Goal: Task Accomplishment & Management: Manage account settings

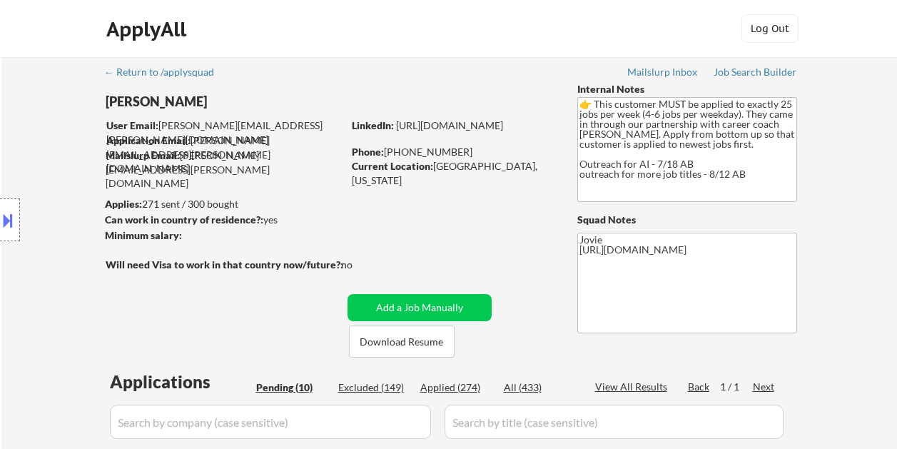
select select ""pending""
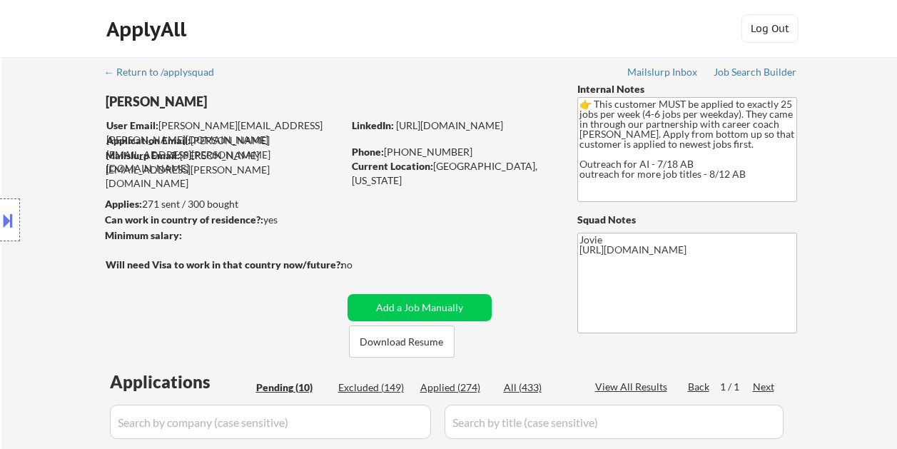
select select ""pending""
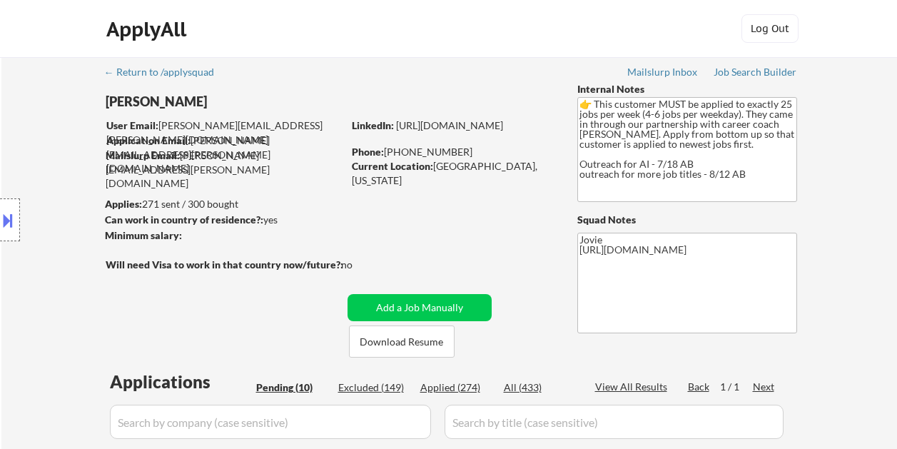
scroll to position [714, 0]
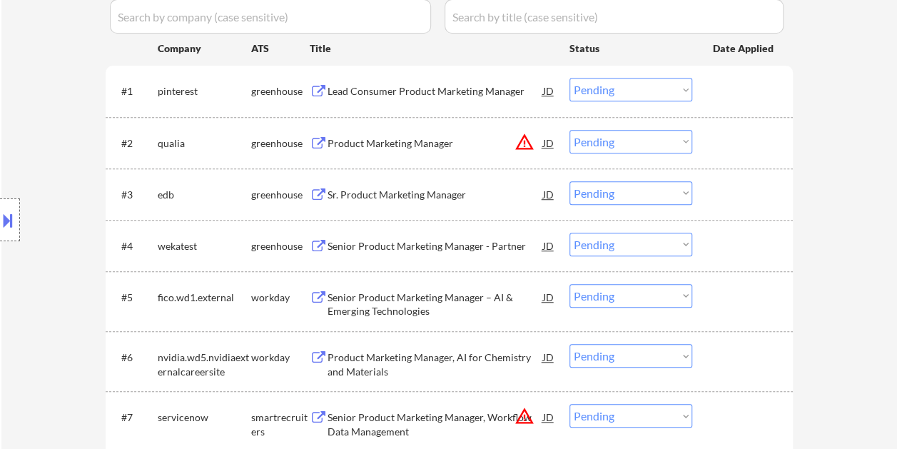
scroll to position [428, 0]
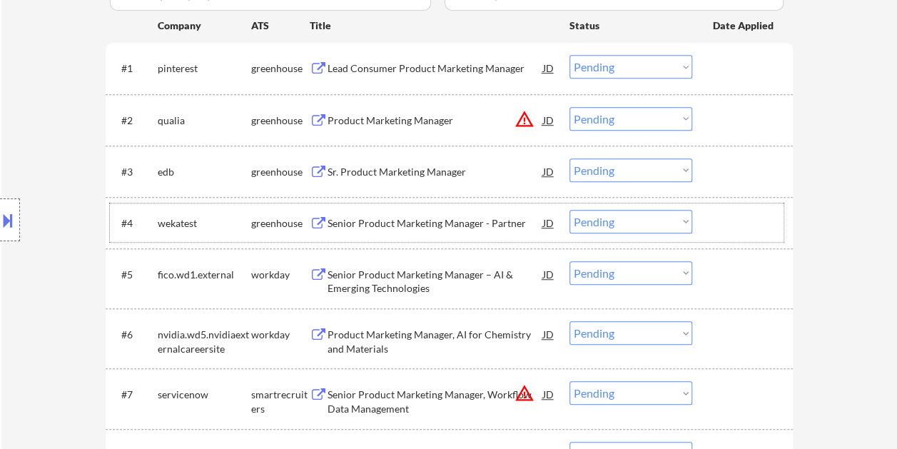
click at [746, 227] on div at bounding box center [744, 223] width 63 height 26
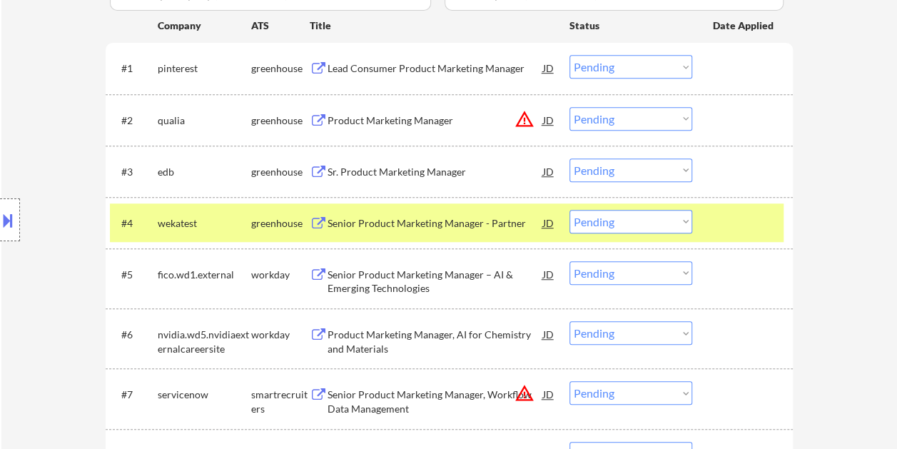
click at [470, 218] on div "Senior Product Marketing Manager - Partner" at bounding box center [436, 223] width 216 height 14
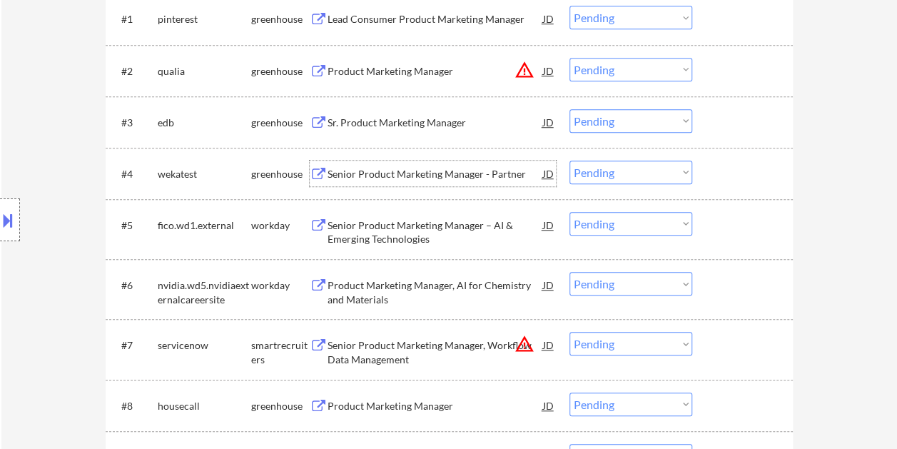
scroll to position [500, 0]
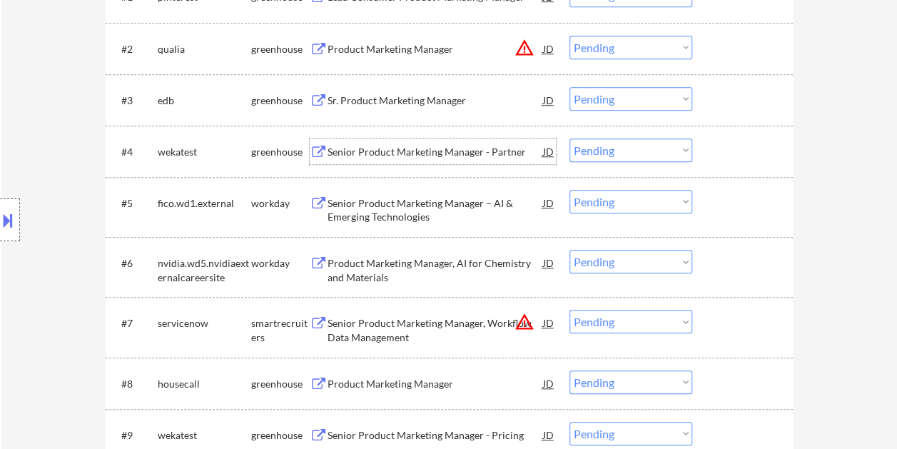
click at [723, 328] on div at bounding box center [744, 323] width 63 height 26
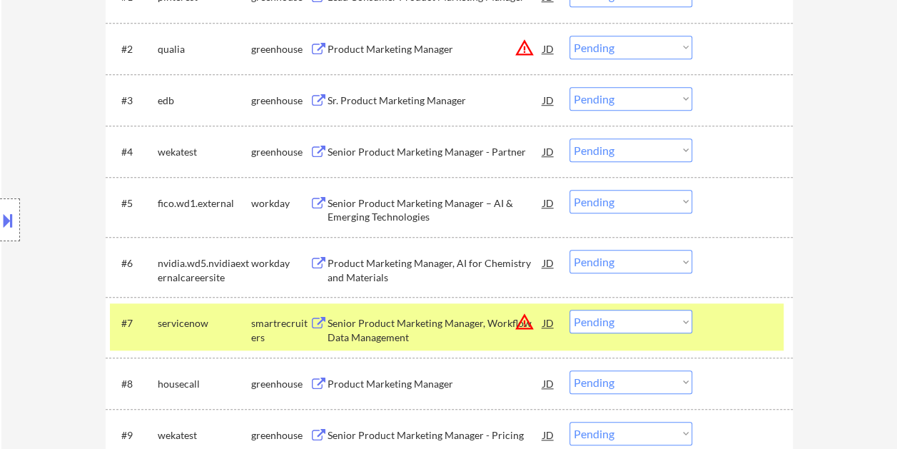
click at [440, 327] on div "Senior Product Marketing Manager, Workflow Data Management" at bounding box center [436, 330] width 216 height 28
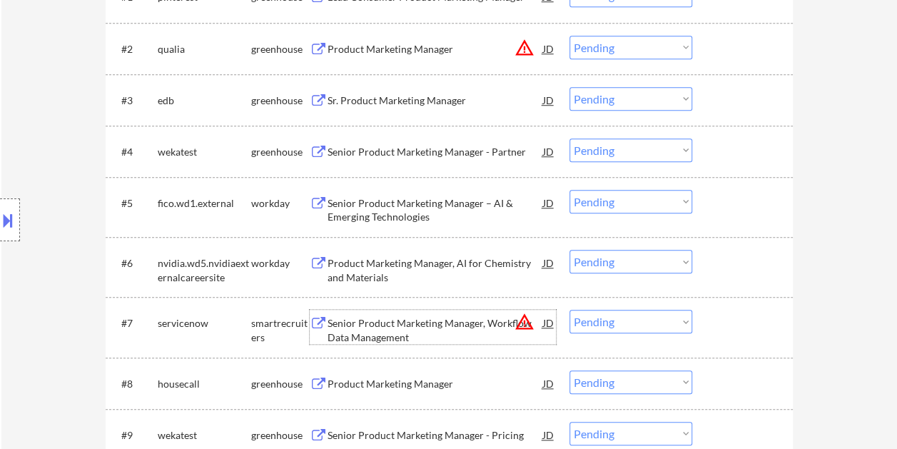
click at [14, 221] on button at bounding box center [8, 220] width 16 height 24
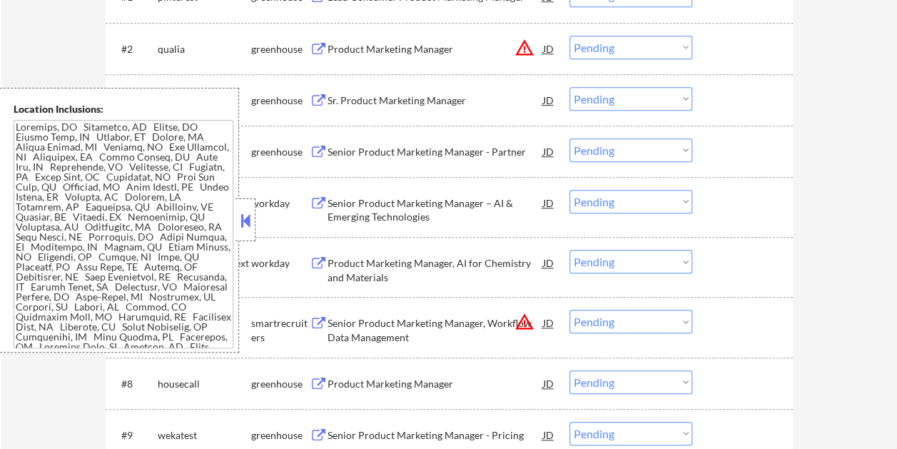
click at [243, 227] on button at bounding box center [246, 220] width 16 height 21
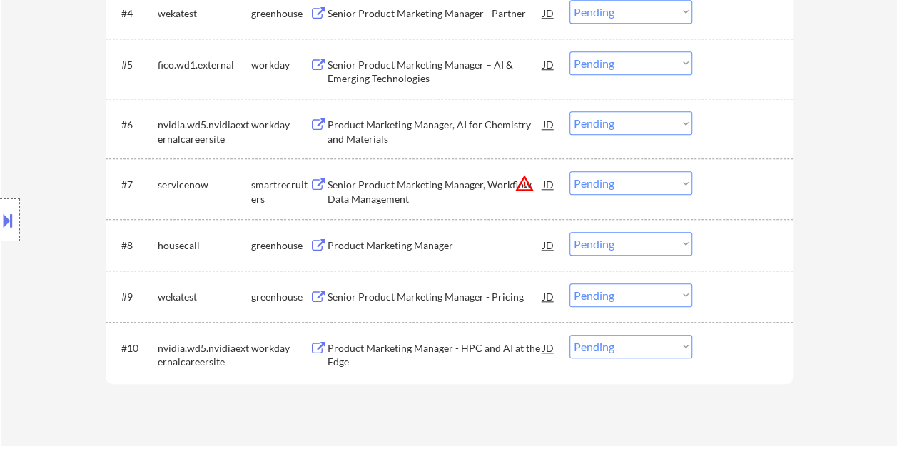
scroll to position [651, 0]
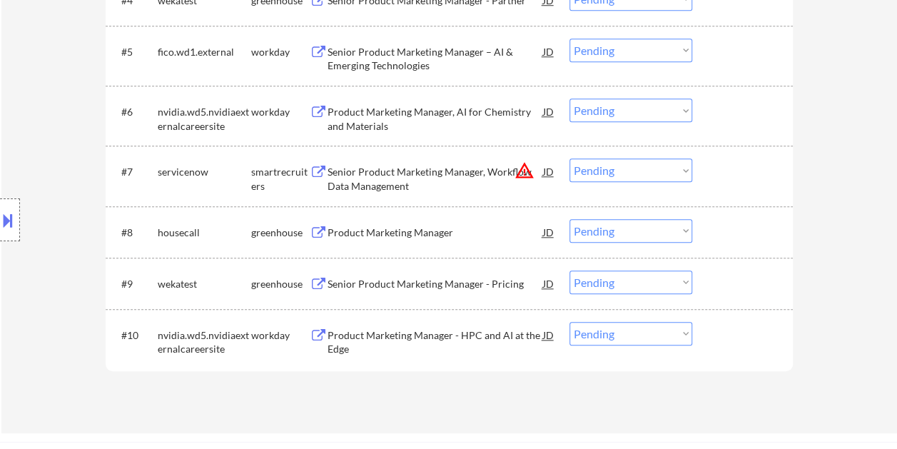
click at [758, 173] on div at bounding box center [744, 172] width 63 height 26
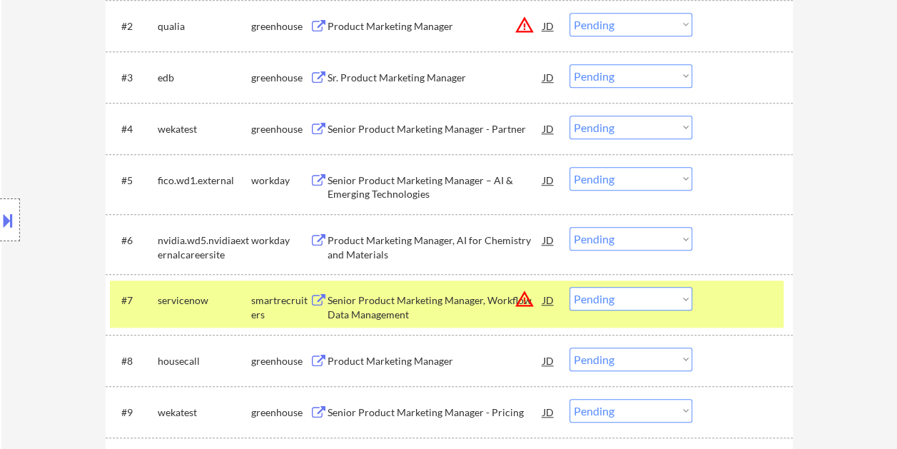
scroll to position [564, 0]
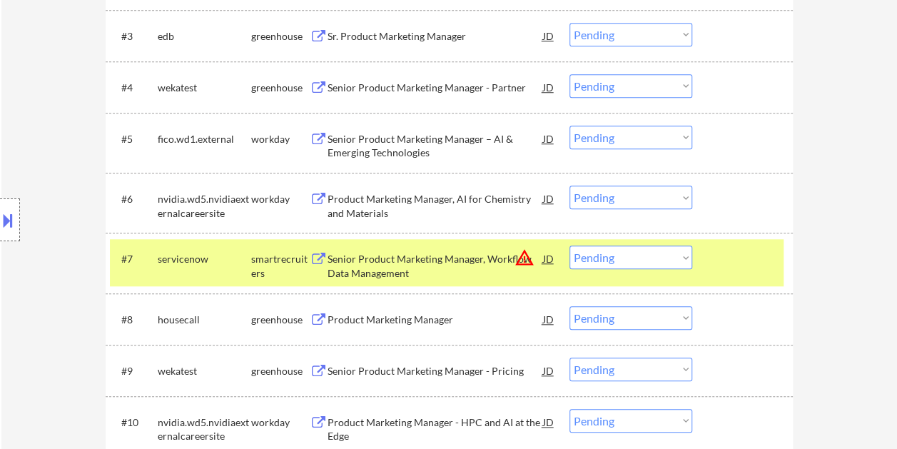
click at [433, 255] on div "Senior Product Marketing Manager, Workflow Data Management" at bounding box center [436, 266] width 216 height 28
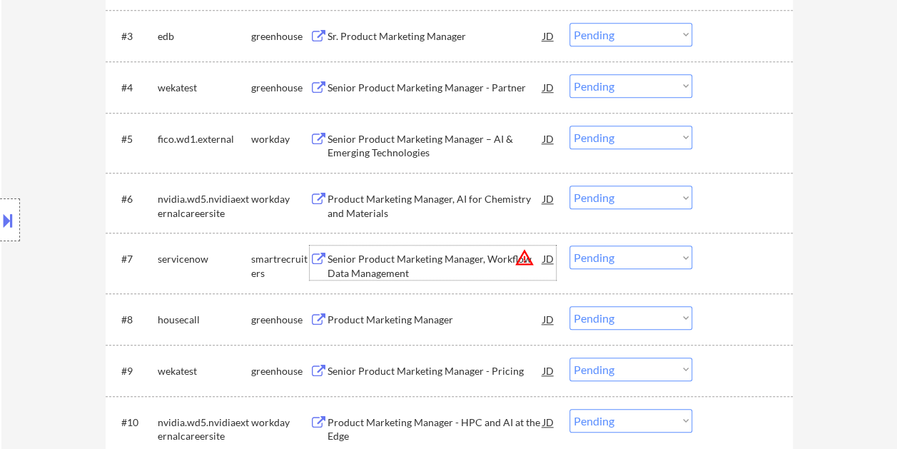
click at [680, 254] on select "Choose an option... Pending Applied Excluded (Questions) Excluded (Expired) Exc…" at bounding box center [631, 258] width 123 height 24
click at [570, 246] on select "Choose an option... Pending Applied Excluded (Questions) Excluded (Expired) Exc…" at bounding box center [631, 258] width 123 height 24
select select ""pending""
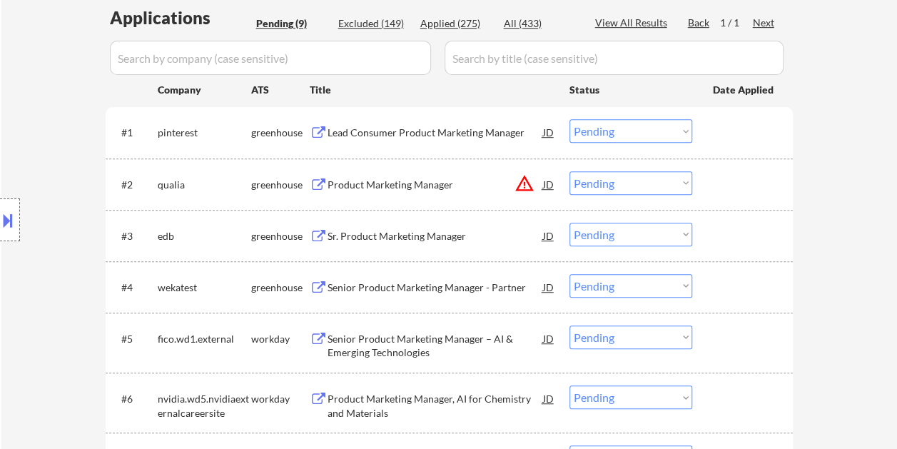
scroll to position [364, 0]
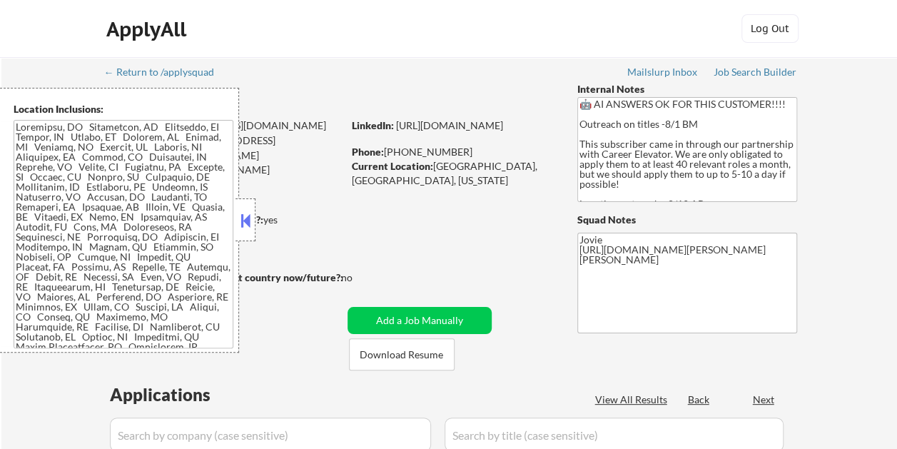
select select ""pending""
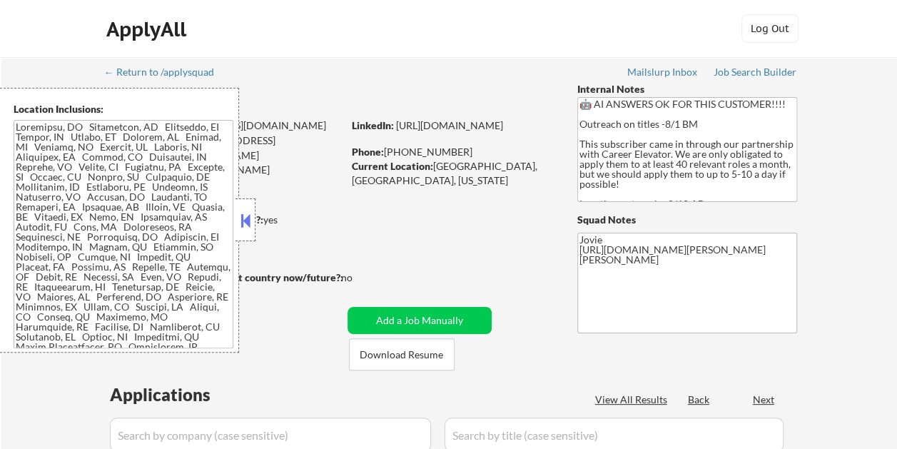
select select ""pending""
click at [255, 218] on div at bounding box center [246, 219] width 20 height 43
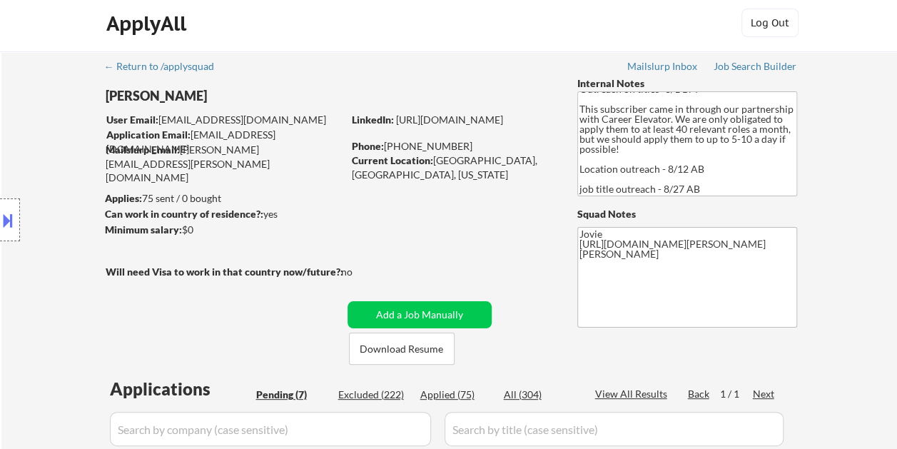
scroll to position [77, 0]
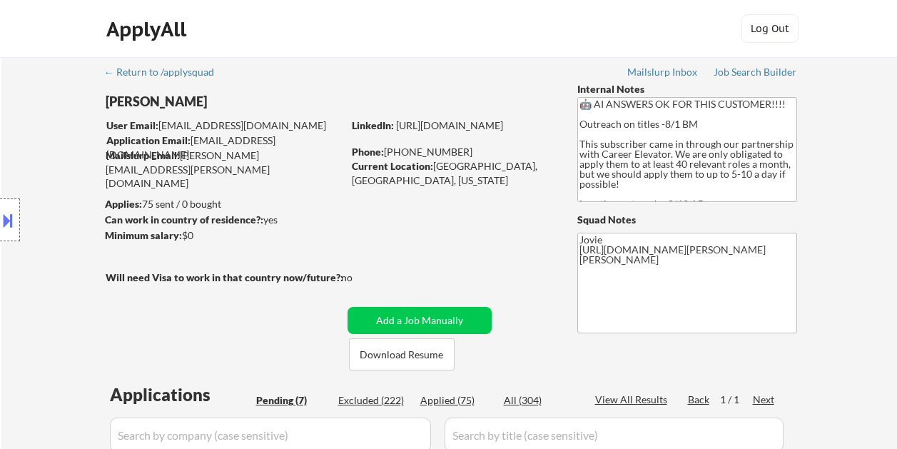
select select ""pending""
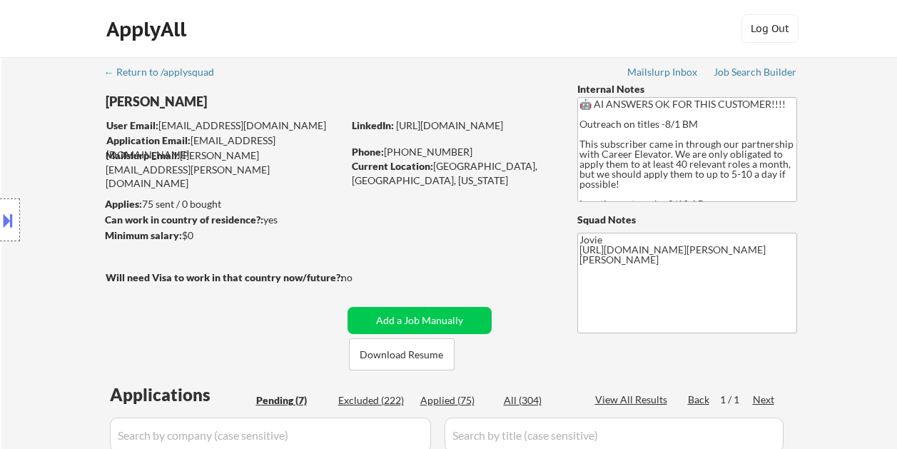
select select ""pending""
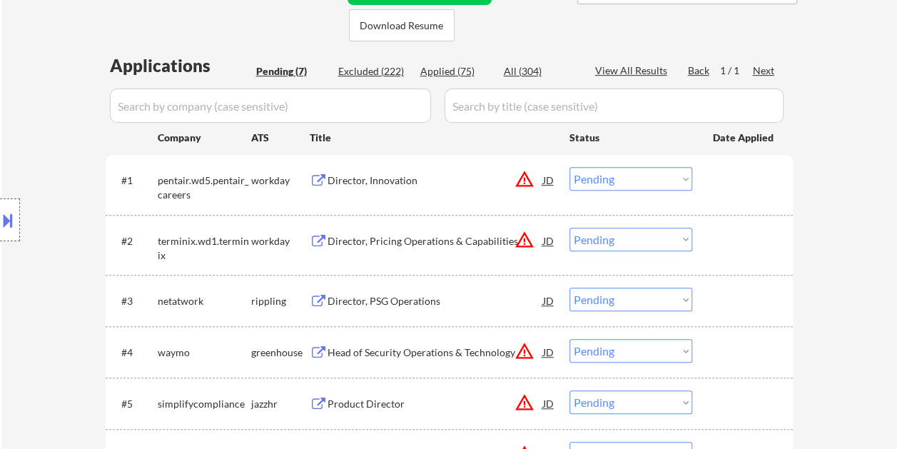
scroll to position [338, 0]
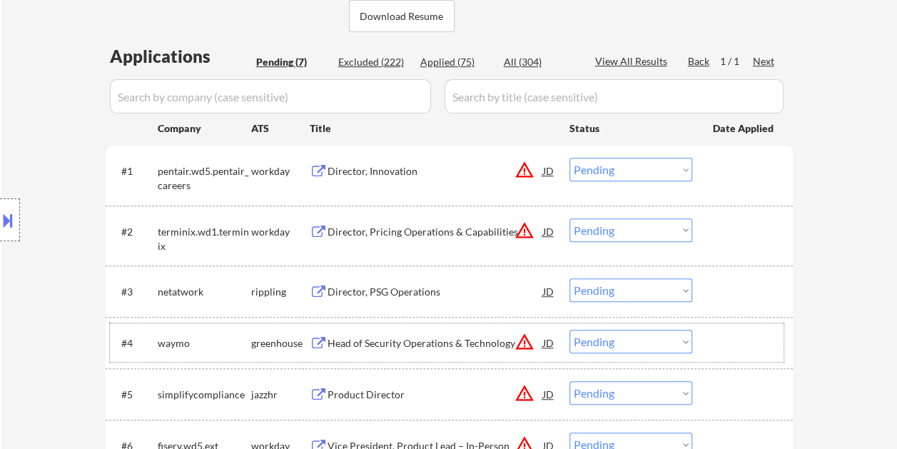
click at [730, 337] on div at bounding box center [744, 343] width 63 height 26
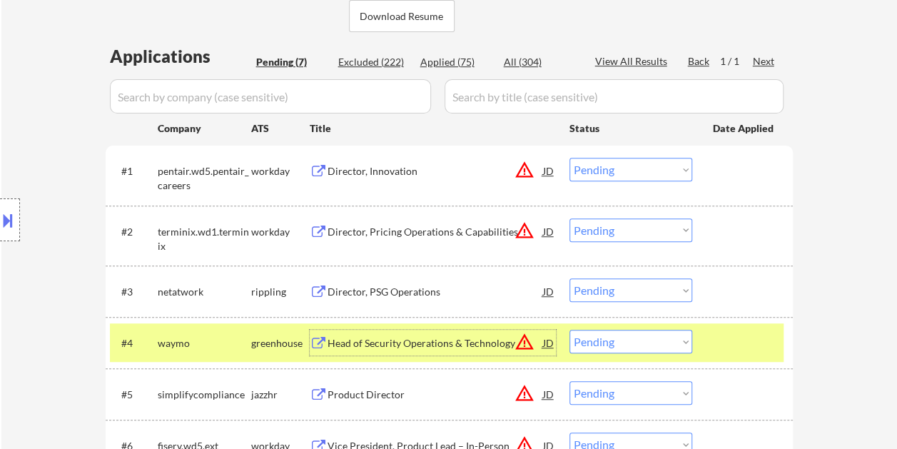
click at [381, 344] on div "Head of Security Operations & Technology" at bounding box center [436, 343] width 216 height 14
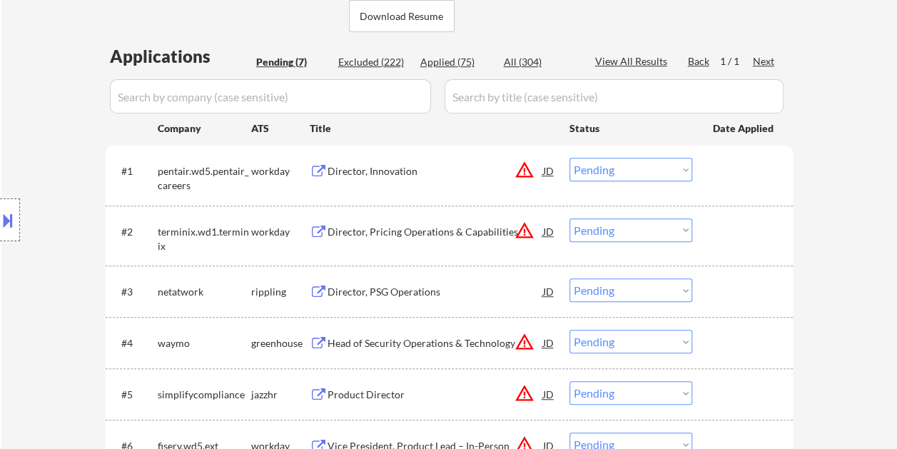
click at [11, 216] on button at bounding box center [8, 220] width 16 height 24
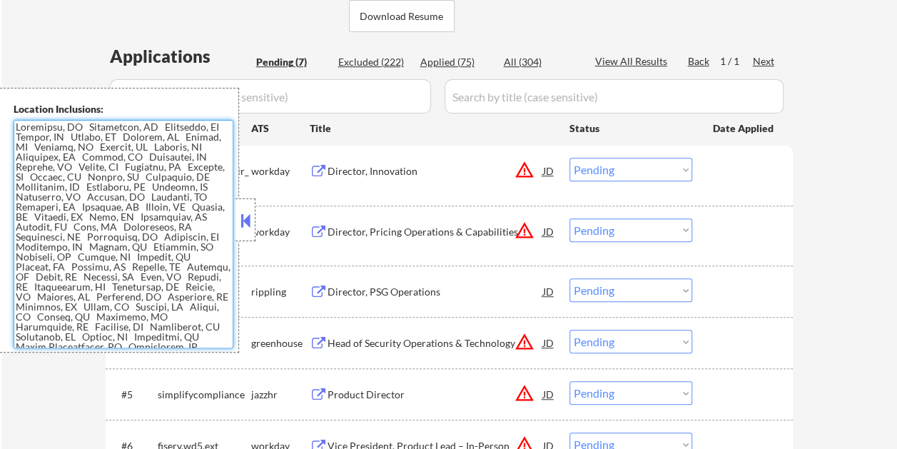
click at [25, 136] on textarea at bounding box center [124, 234] width 220 height 228
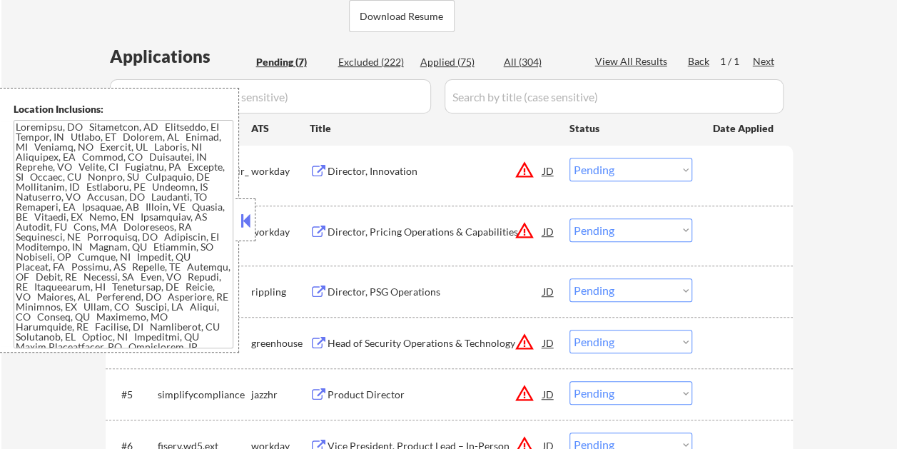
click at [253, 213] on button at bounding box center [246, 220] width 16 height 21
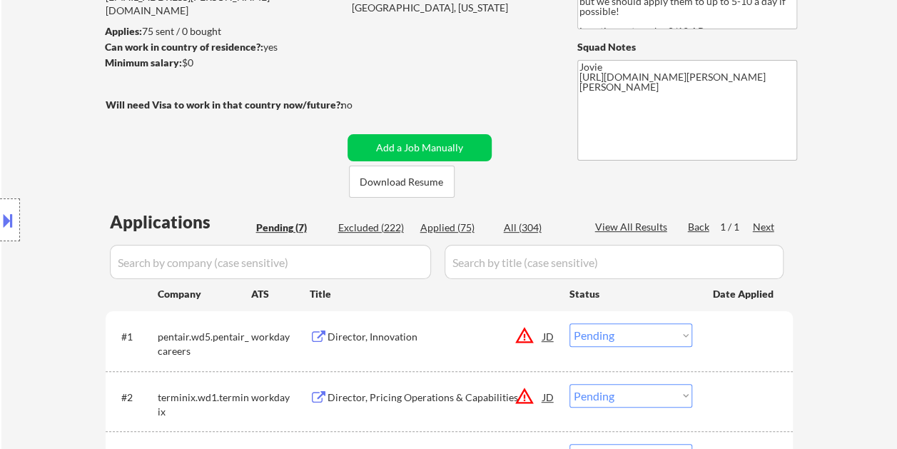
scroll to position [156, 0]
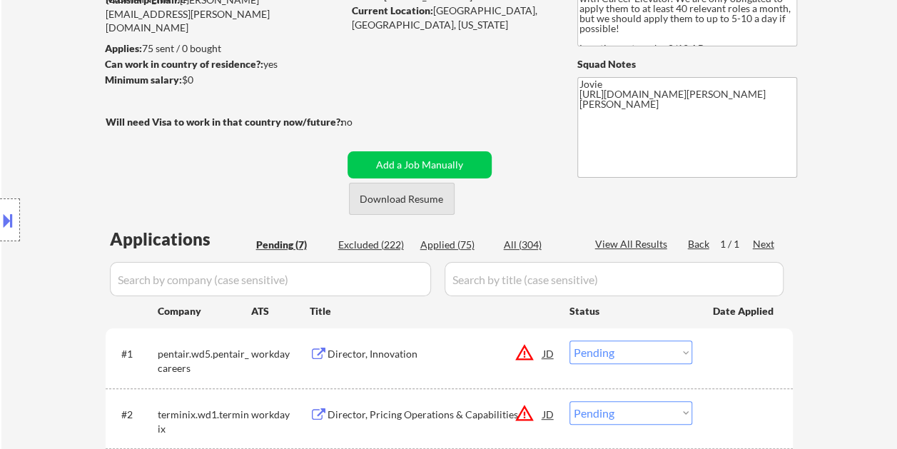
click at [383, 206] on button "Download Resume" at bounding box center [402, 199] width 106 height 32
click at [513, 91] on div "← Return to /applysquad Mailslurp Inbox Job Search Builder Craig Copland User E…" at bounding box center [450, 338] width 713 height 874
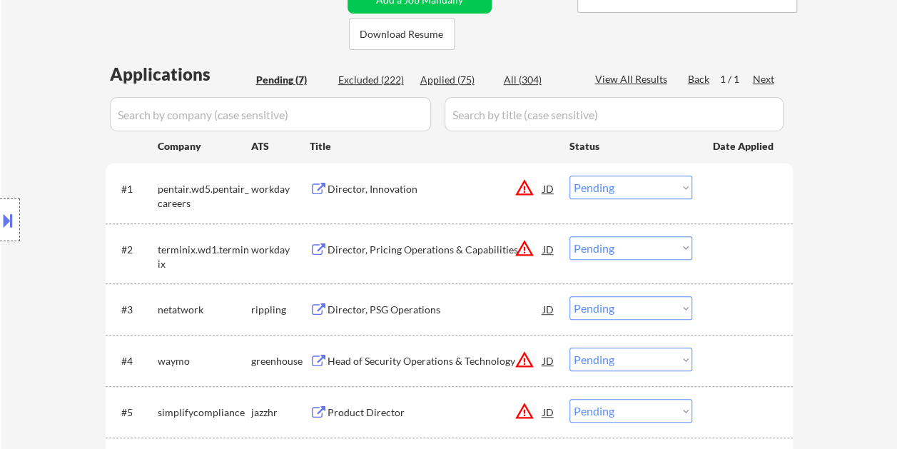
scroll to position [350, 0]
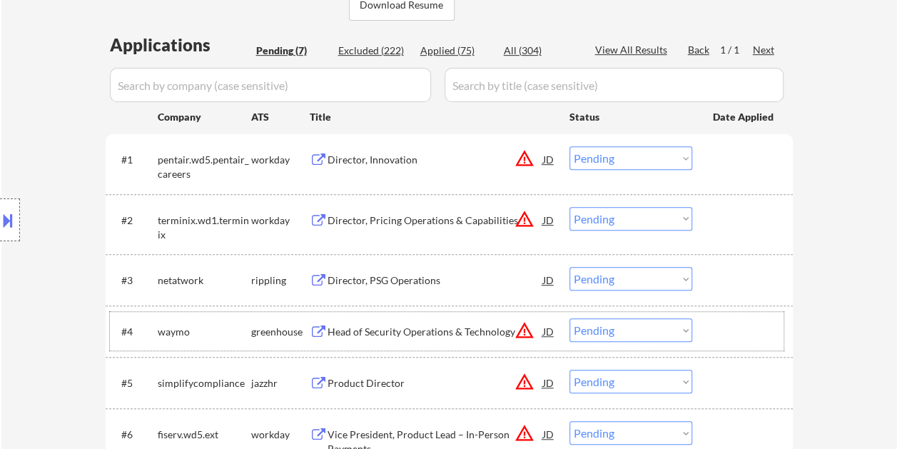
click at [724, 349] on div "#4 waymo greenhouse Head of Security Operations & Technology JD warning_amber C…" at bounding box center [447, 331] width 674 height 39
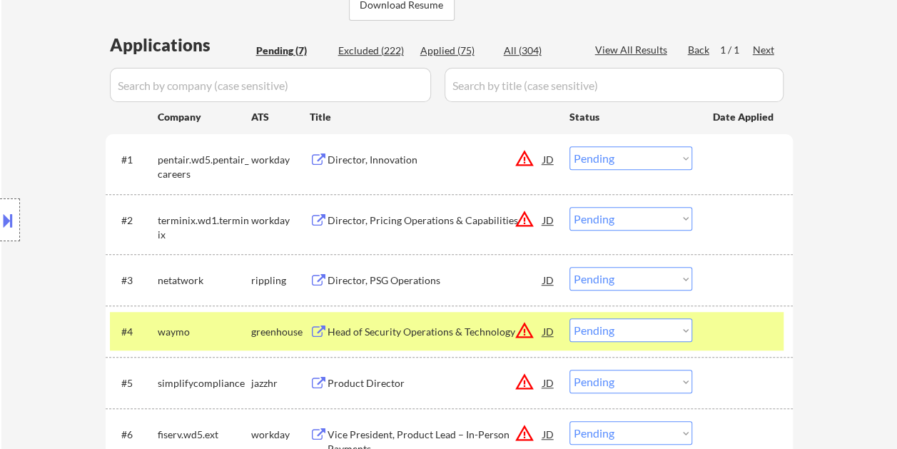
click at [470, 329] on div "Head of Security Operations & Technology" at bounding box center [436, 332] width 216 height 14
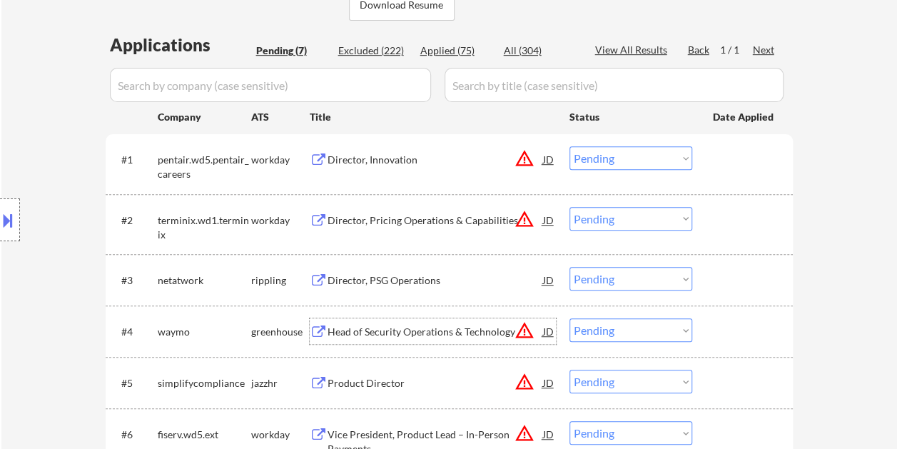
click at [720, 336] on div at bounding box center [744, 331] width 63 height 26
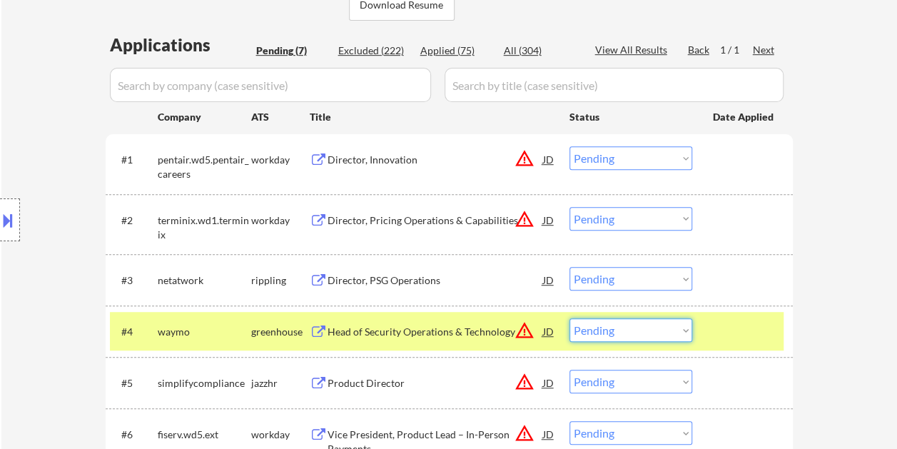
click at [680, 331] on select "Choose an option... Pending Applied Excluded (Questions) Excluded (Expired) Exc…" at bounding box center [631, 330] width 123 height 24
click at [570, 318] on select "Choose an option... Pending Applied Excluded (Questions) Excluded (Expired) Exc…" at bounding box center [631, 330] width 123 height 24
select select ""pending""
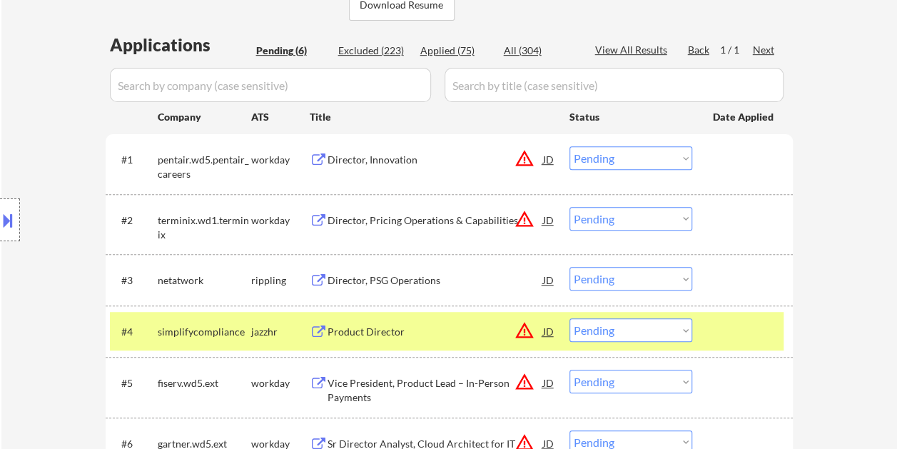
click at [754, 331] on div at bounding box center [744, 331] width 63 height 26
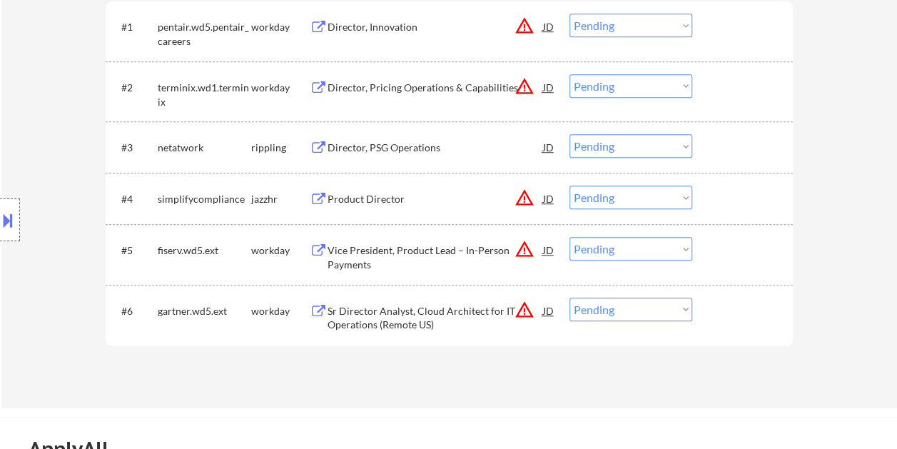
scroll to position [493, 0]
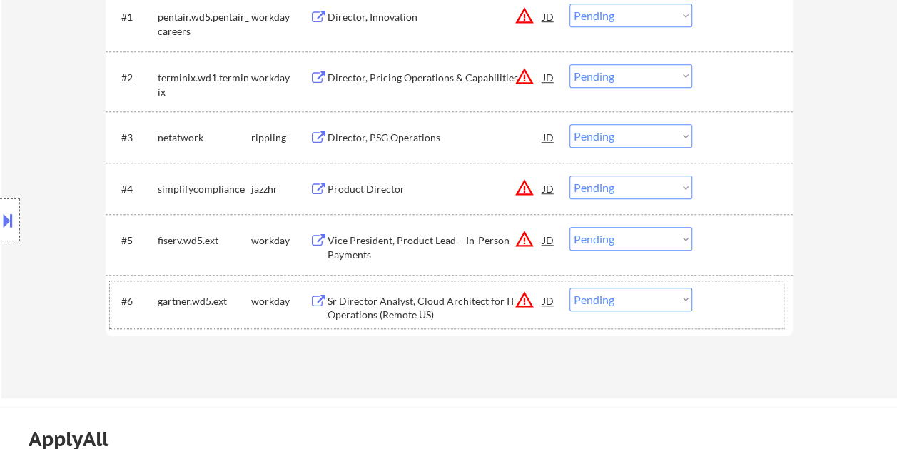
drag, startPoint x: 734, startPoint y: 300, endPoint x: 377, endPoint y: 293, distance: 357.0
click at [733, 300] on div at bounding box center [744, 301] width 63 height 26
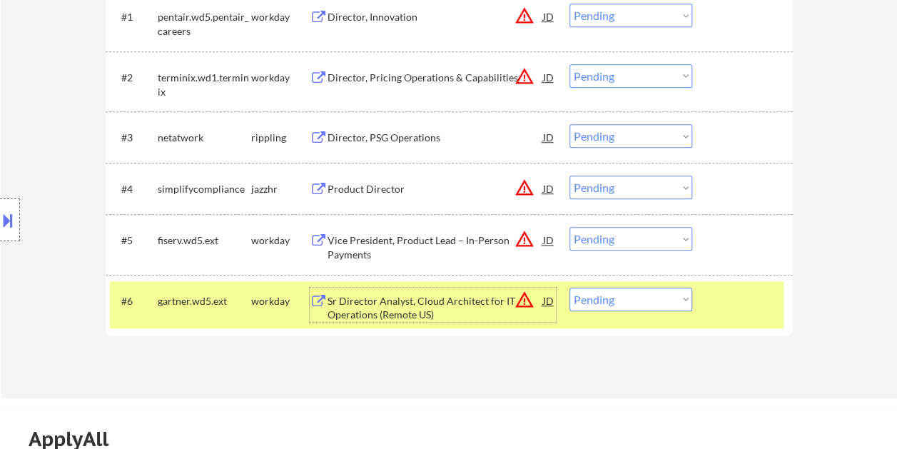
click at [341, 294] on div "Sr Director Analyst, Cloud Architect for IT Operations (Remote US)" at bounding box center [436, 308] width 216 height 28
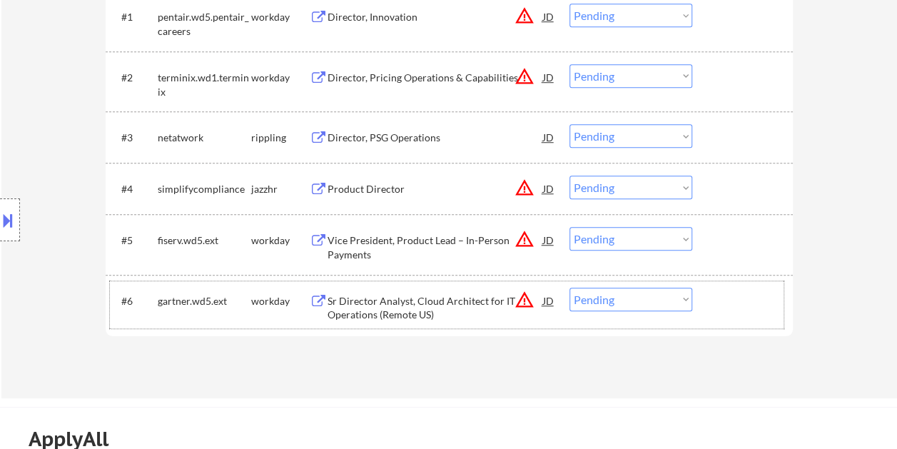
click at [740, 308] on div at bounding box center [744, 301] width 63 height 26
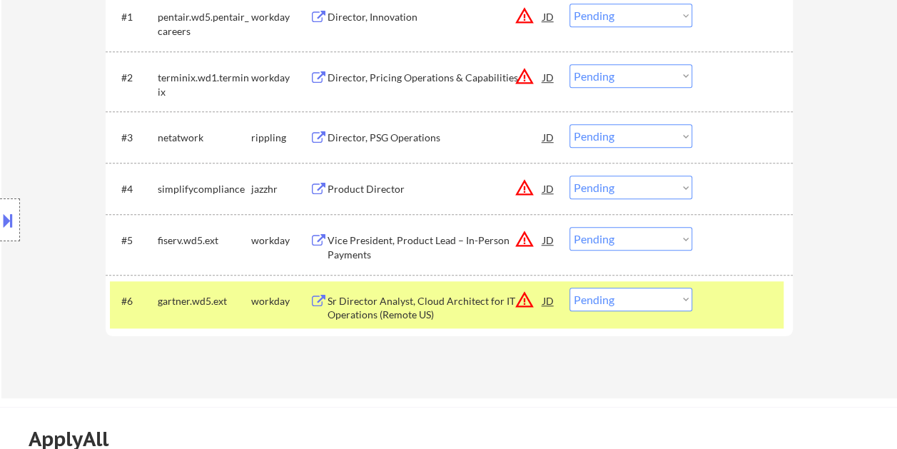
click at [685, 293] on select "Choose an option... Pending Applied Excluded (Questions) Excluded (Expired) Exc…" at bounding box center [631, 300] width 123 height 24
select select ""applied""
click at [570, 288] on select "Choose an option... Pending Applied Excluded (Questions) Excluded (Expired) Exc…" at bounding box center [631, 300] width 123 height 24
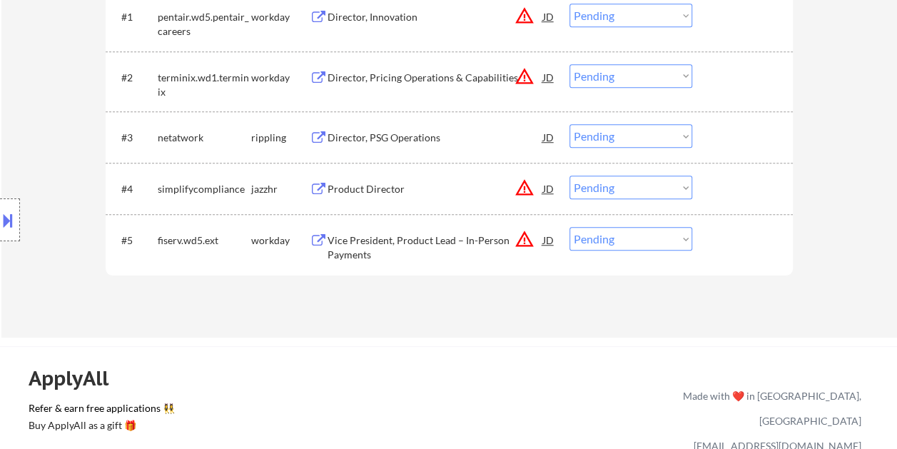
click at [733, 241] on div at bounding box center [744, 240] width 63 height 26
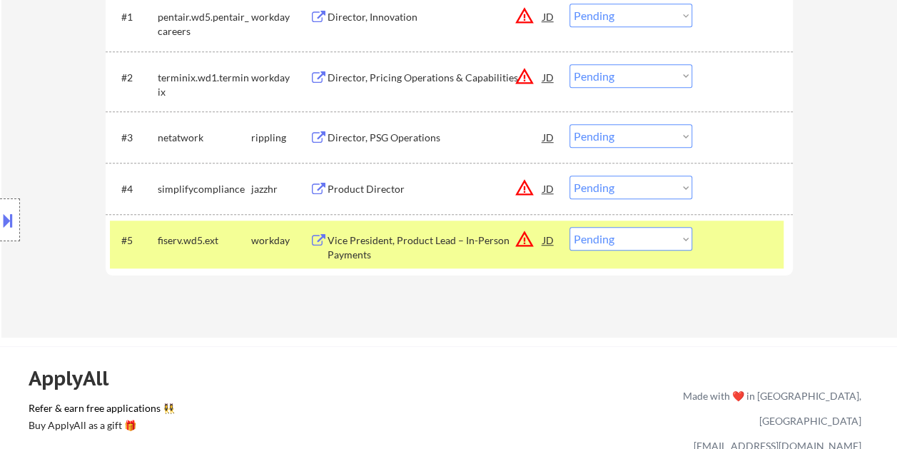
click at [735, 244] on div at bounding box center [744, 240] width 63 height 26
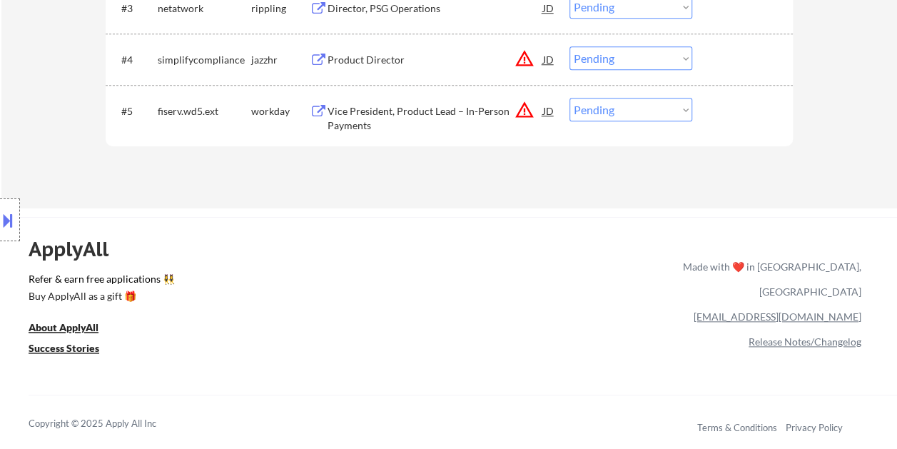
scroll to position [564, 0]
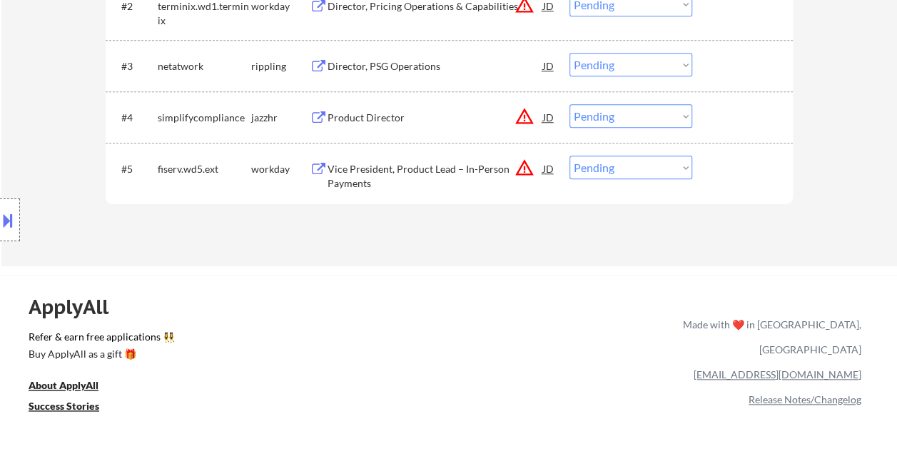
click at [724, 178] on div at bounding box center [744, 169] width 63 height 26
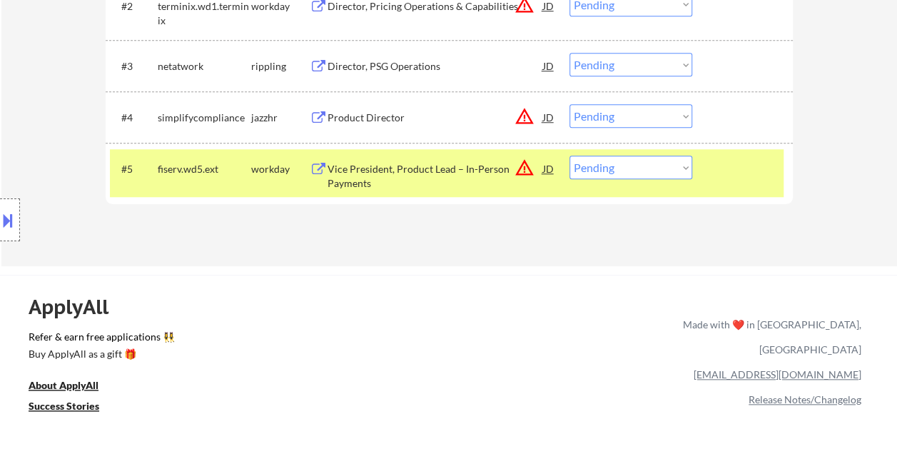
click at [416, 161] on div "Vice President, Product Lead – In-Person Payments" at bounding box center [436, 173] width 216 height 34
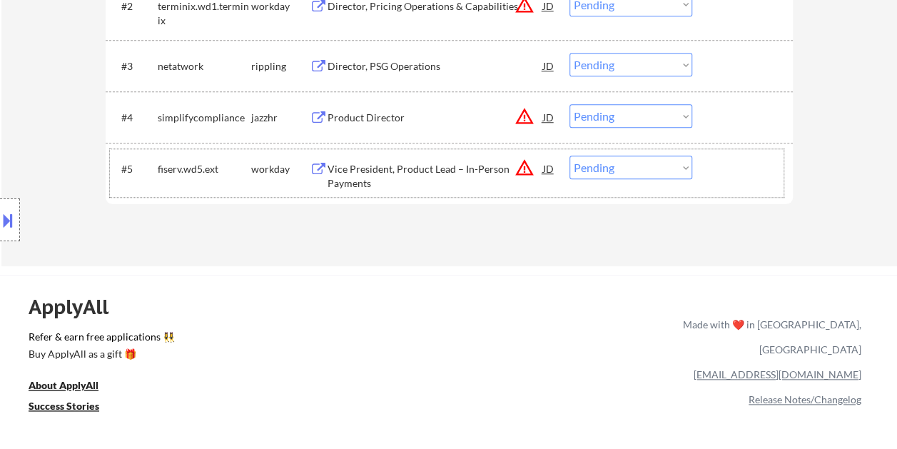
click at [734, 162] on div at bounding box center [744, 169] width 63 height 26
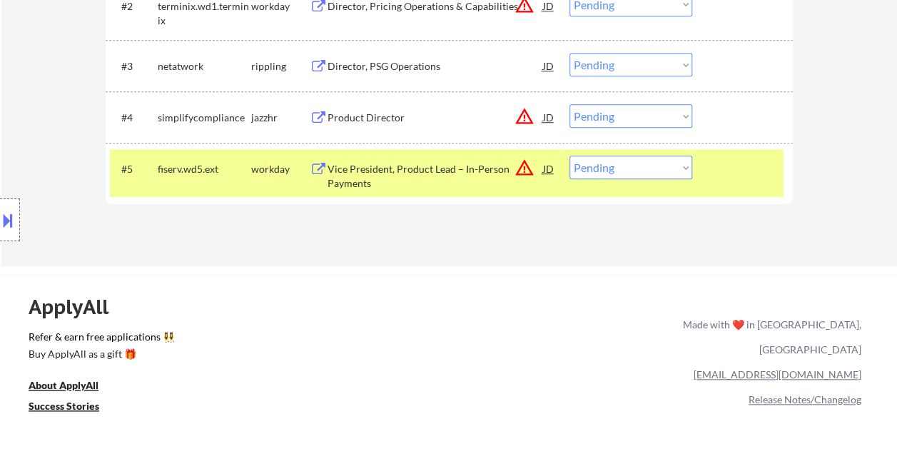
click at [684, 165] on select "Choose an option... Pending Applied Excluded (Questions) Excluded (Expired) Exc…" at bounding box center [631, 168] width 123 height 24
select select ""excluded__expired_""
click at [570, 156] on select "Choose an option... Pending Applied Excluded (Questions) Excluded (Expired) Exc…" at bounding box center [631, 168] width 123 height 24
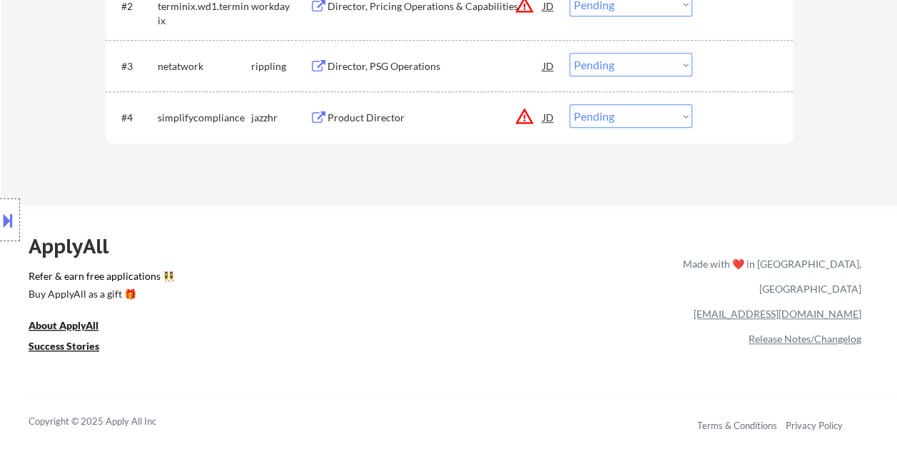
click at [515, 244] on div "ApplyAll Refer & earn free applications 👯‍♀️ Buy ApplyAll as a gift 🎁 About App…" at bounding box center [448, 337] width 897 height 226
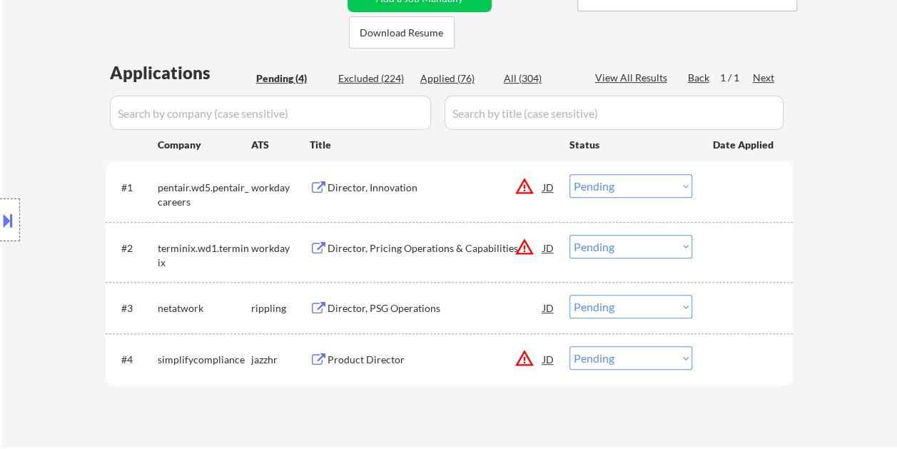
scroll to position [324, 0]
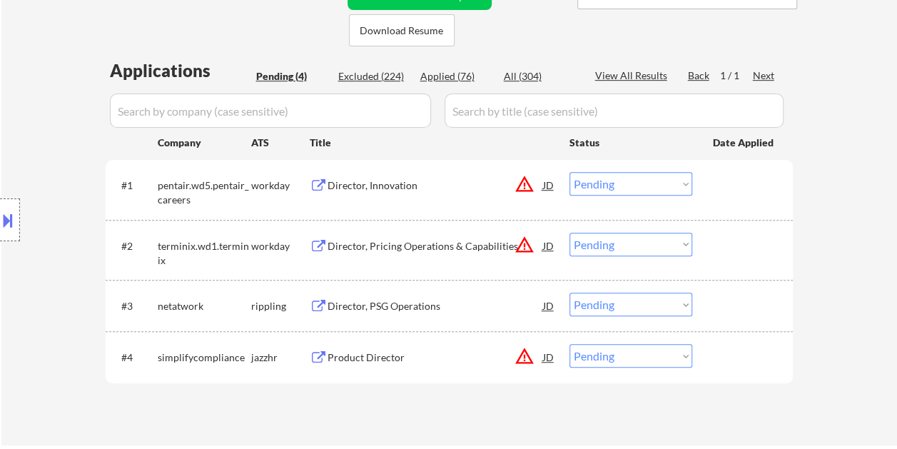
click at [737, 184] on div at bounding box center [744, 185] width 63 height 26
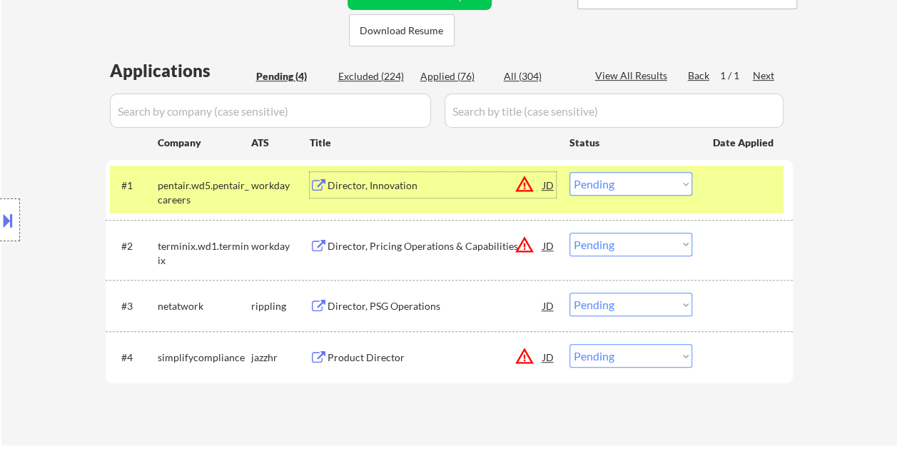
click at [404, 193] on div "Director, Innovation" at bounding box center [436, 185] width 216 height 26
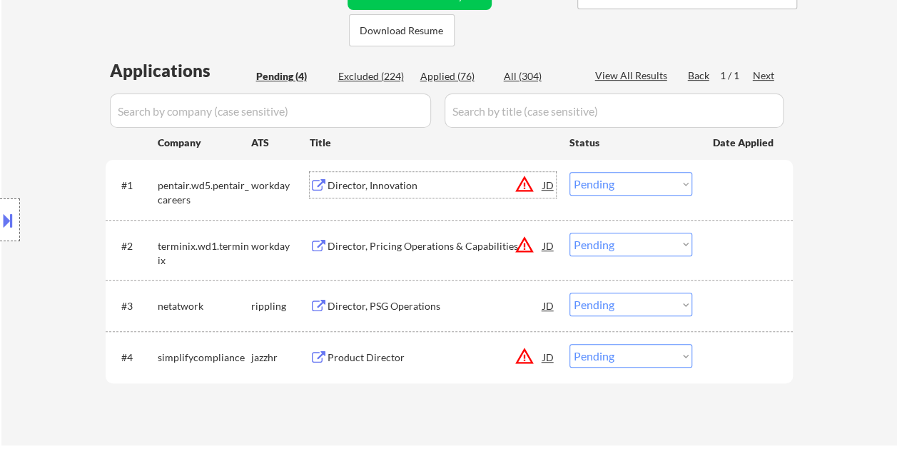
click at [730, 187] on div at bounding box center [744, 185] width 63 height 26
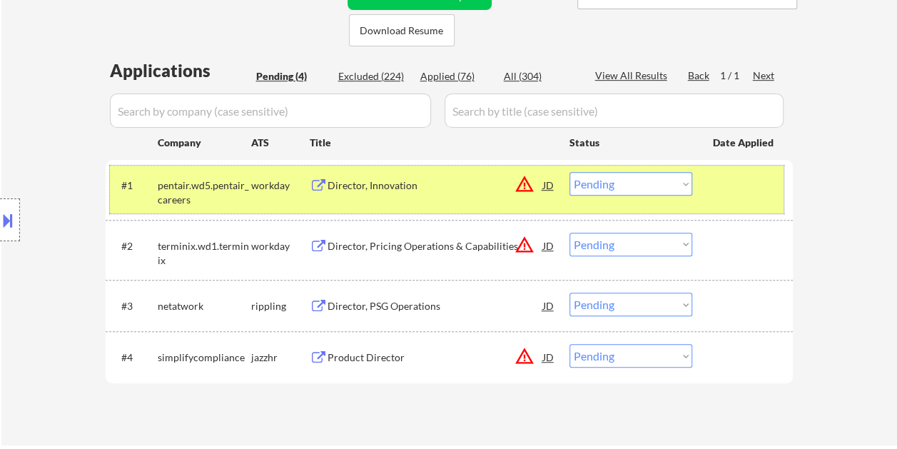
click at [731, 207] on div "#1 pentair.wd5.pentair_careers workday Director, Innovation JD warning_amber Ch…" at bounding box center [447, 189] width 674 height 47
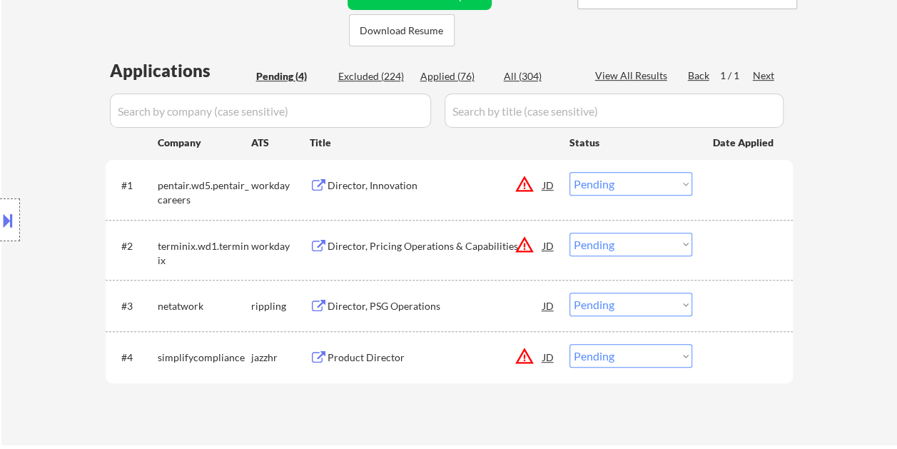
click at [734, 197] on div at bounding box center [744, 185] width 63 height 26
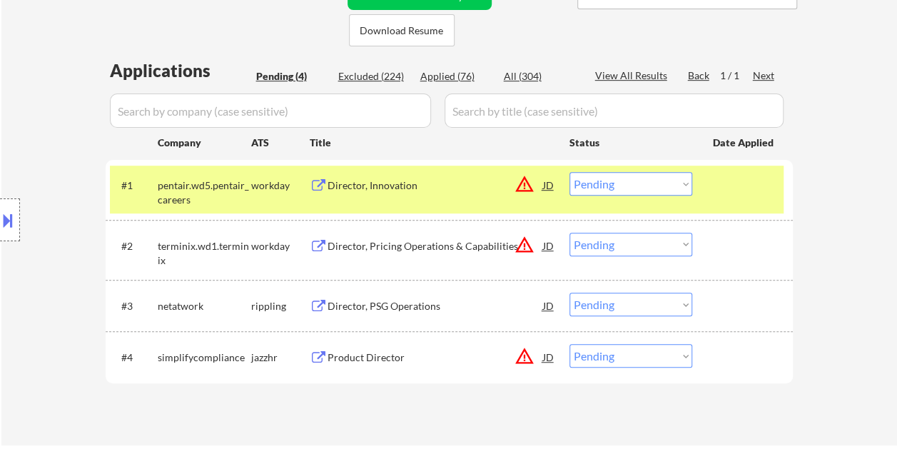
click at [366, 184] on div "Director, Innovation" at bounding box center [436, 185] width 216 height 14
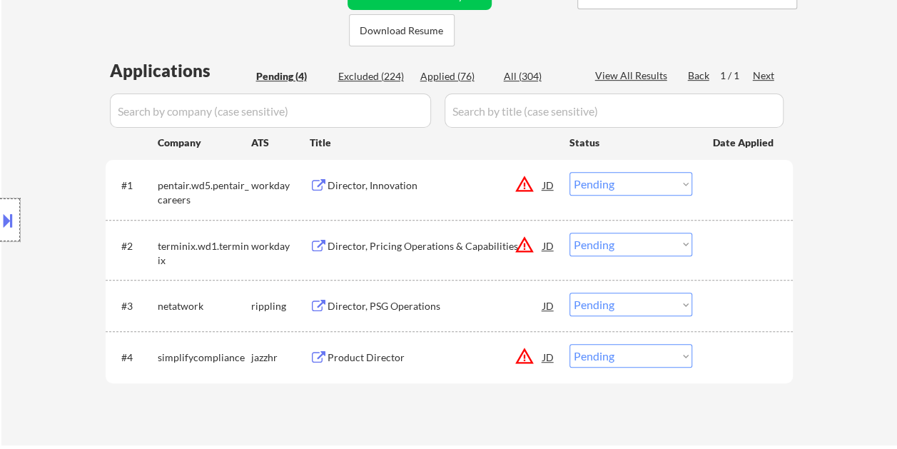
click at [16, 210] on div at bounding box center [10, 219] width 20 height 43
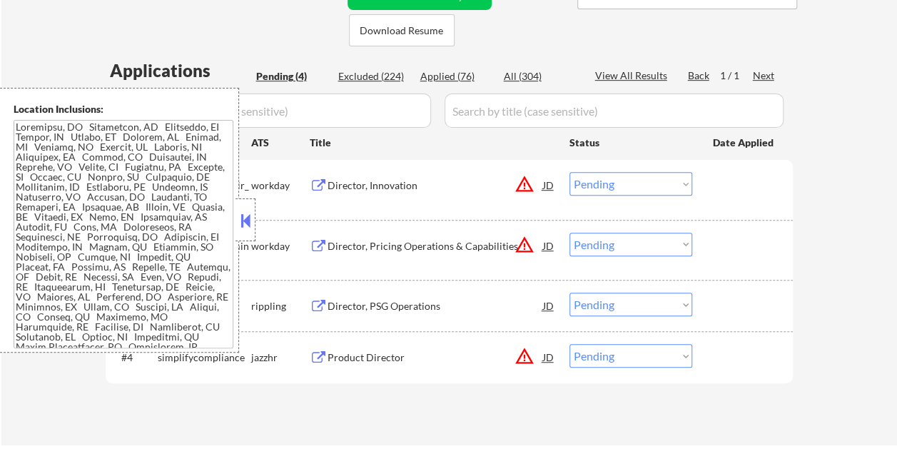
click at [246, 224] on button at bounding box center [246, 220] width 16 height 21
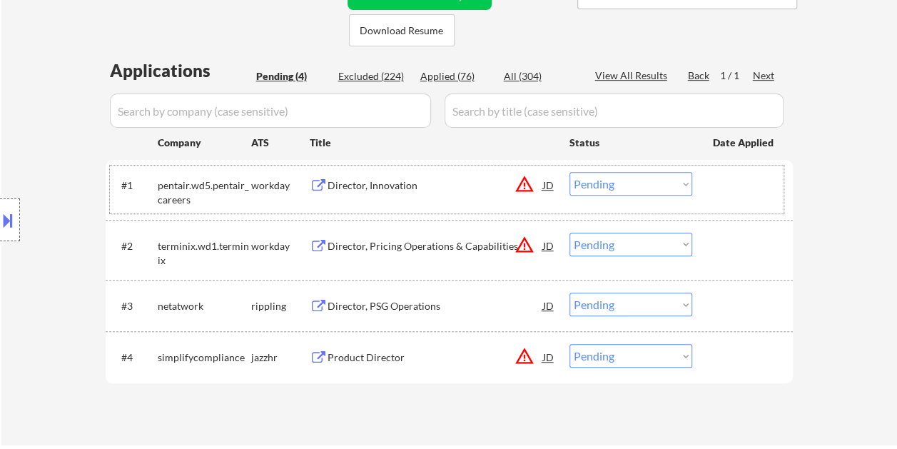
click at [754, 187] on div at bounding box center [744, 185] width 63 height 26
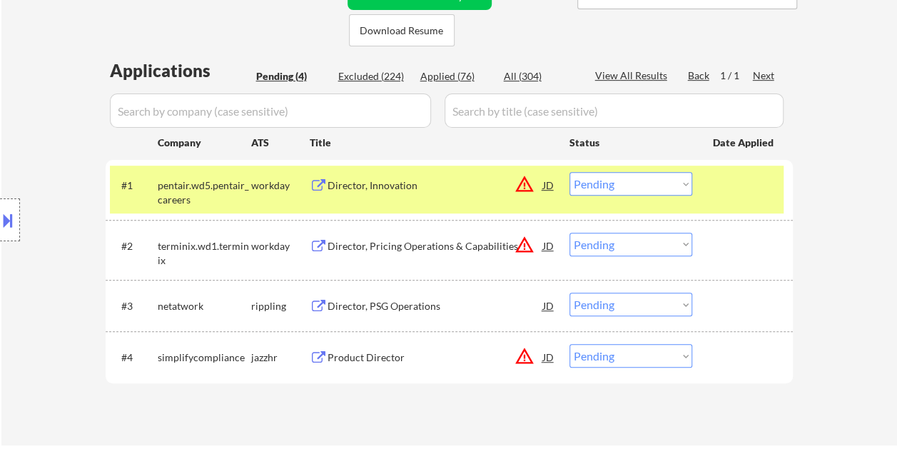
click at [401, 181] on div "Director, Innovation" at bounding box center [436, 185] width 216 height 14
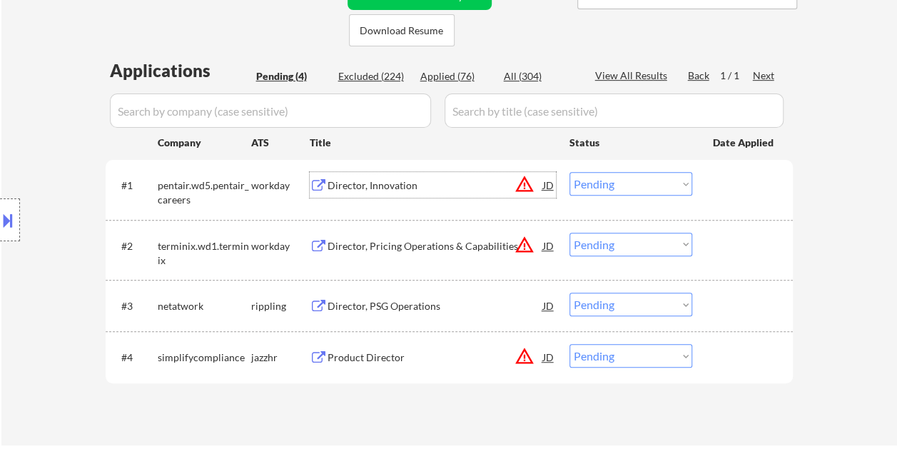
click at [733, 186] on div at bounding box center [744, 185] width 63 height 26
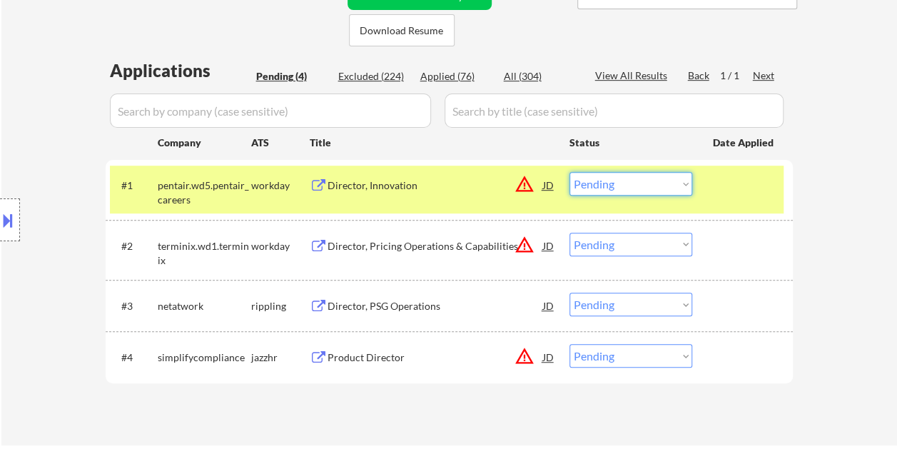
drag, startPoint x: 687, startPoint y: 183, endPoint x: 678, endPoint y: 188, distance: 10.5
click at [685, 183] on select "Choose an option... Pending Applied Excluded (Questions) Excluded (Expired) Exc…" at bounding box center [631, 184] width 123 height 24
click at [570, 172] on select "Choose an option... Pending Applied Excluded (Questions) Excluded (Expired) Exc…" at bounding box center [631, 184] width 123 height 24
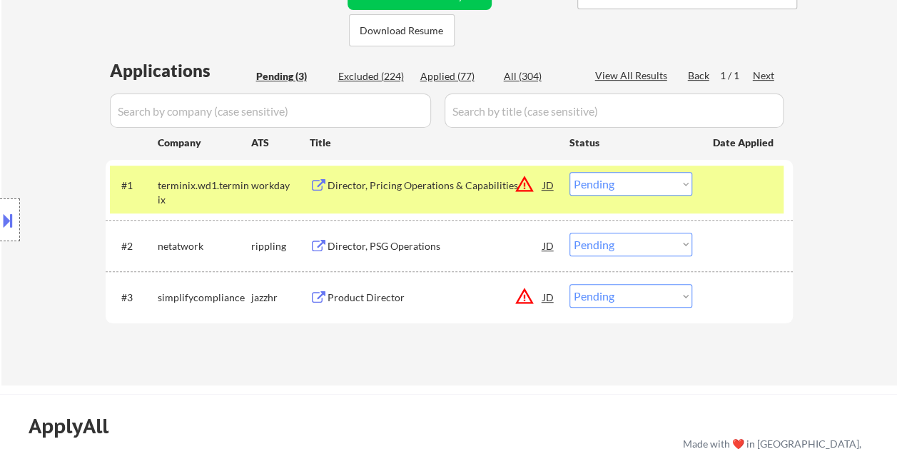
click at [754, 198] on div "#1 terminix.wd1.terminix workday Director, Pricing Operations & Capabilities JD…" at bounding box center [447, 189] width 674 height 47
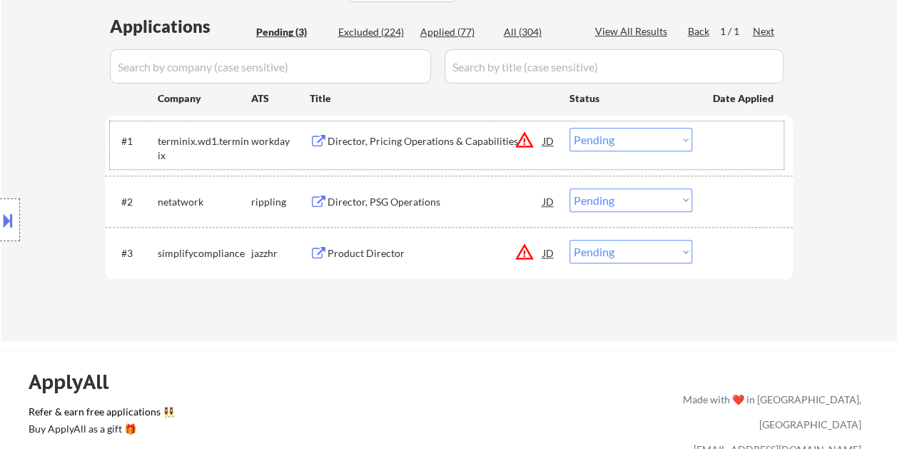
scroll to position [361, 0]
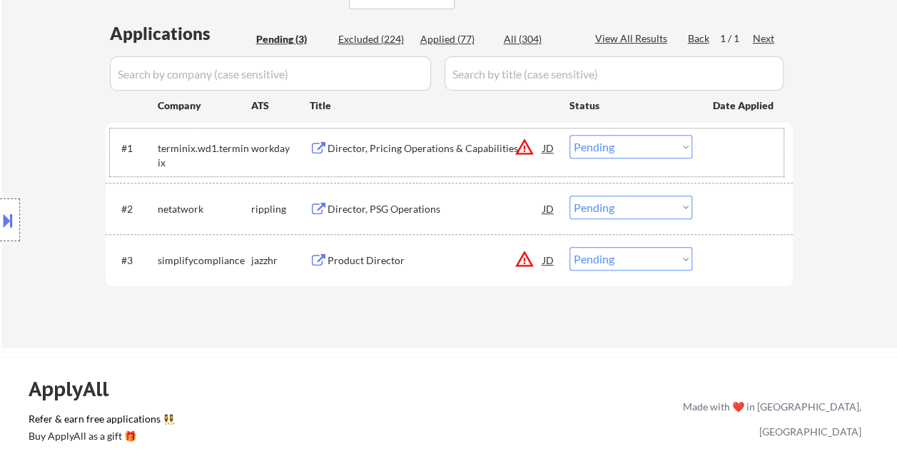
click at [744, 150] on div at bounding box center [744, 148] width 63 height 26
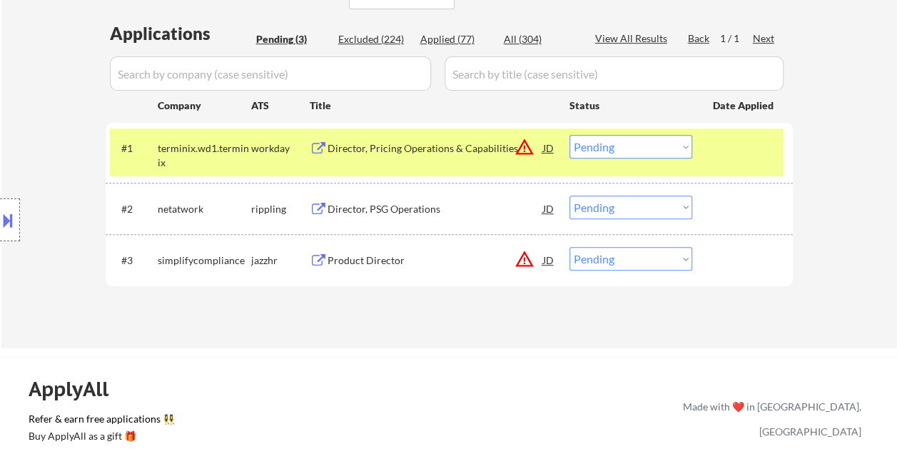
click at [357, 142] on div "Director, Pricing Operations & Capabilities" at bounding box center [436, 148] width 216 height 14
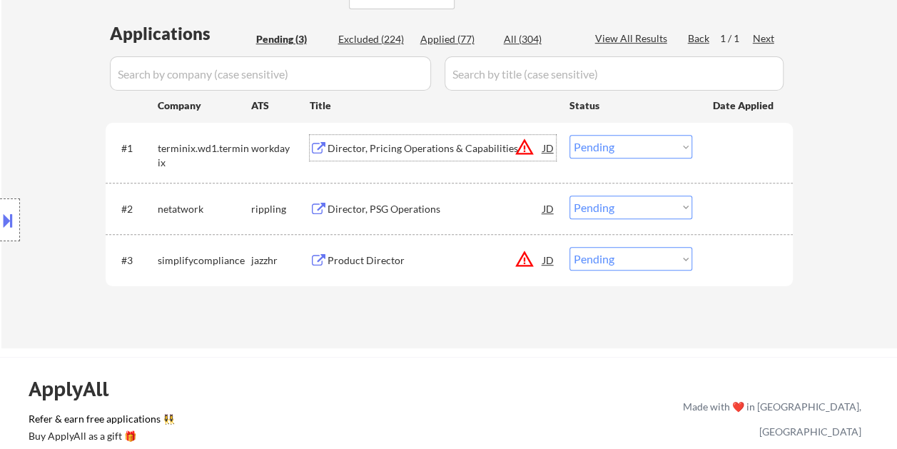
drag, startPoint x: 730, startPoint y: 142, endPoint x: 715, endPoint y: 141, distance: 15.0
click at [727, 141] on div at bounding box center [744, 148] width 63 height 26
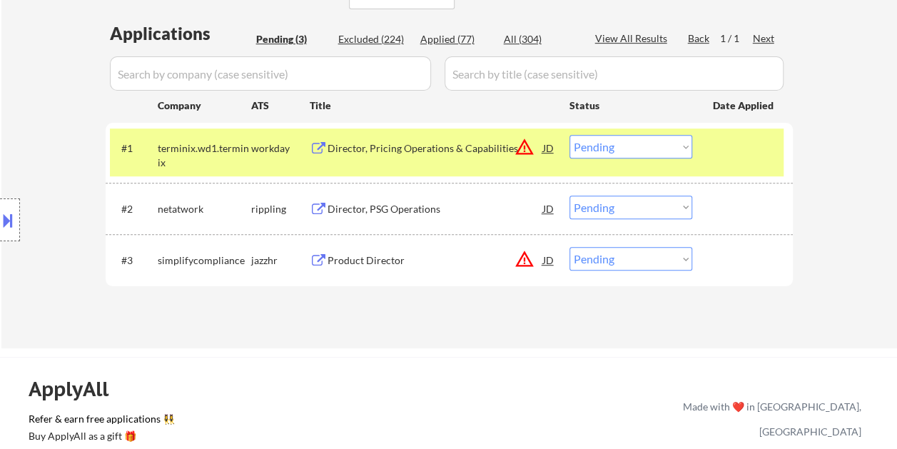
click at [675, 141] on select "Choose an option... Pending Applied Excluded (Questions) Excluded (Expired) Exc…" at bounding box center [631, 147] width 123 height 24
click at [570, 135] on select "Choose an option... Pending Applied Excluded (Questions) Excluded (Expired) Exc…" at bounding box center [631, 147] width 123 height 24
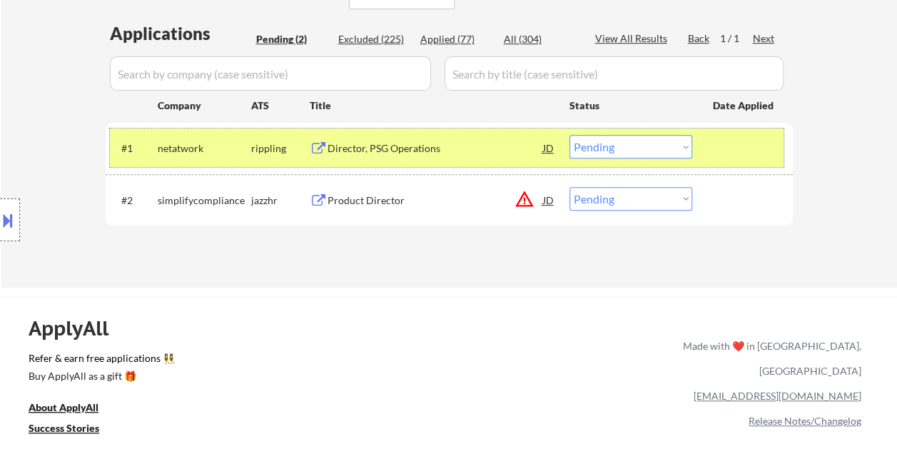
click at [731, 149] on div at bounding box center [744, 148] width 63 height 26
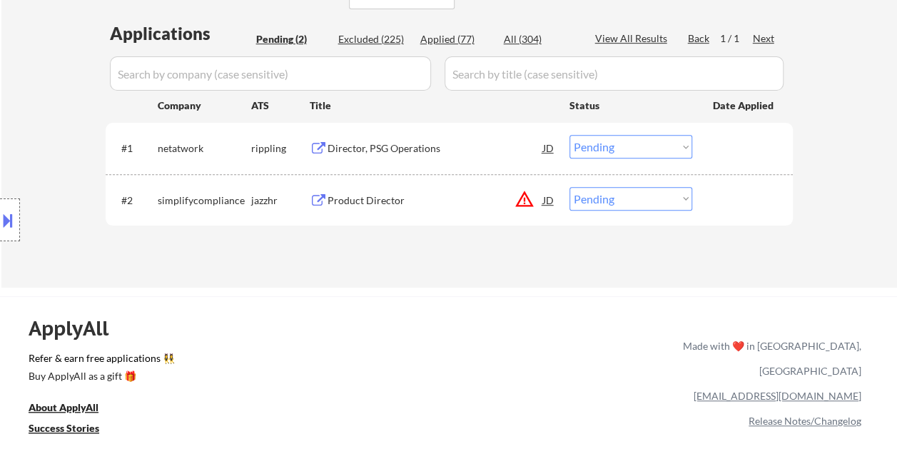
click at [753, 149] on div at bounding box center [744, 148] width 63 height 26
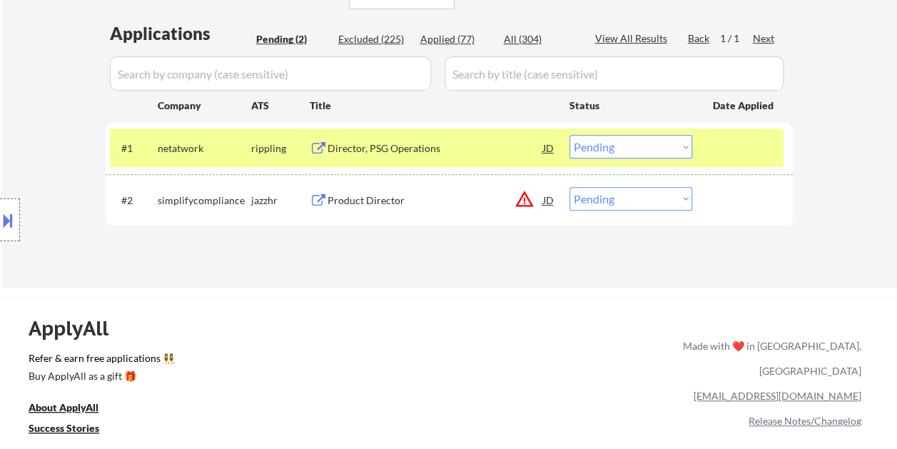
click at [417, 146] on div "Director, PSG Operations" at bounding box center [436, 148] width 216 height 14
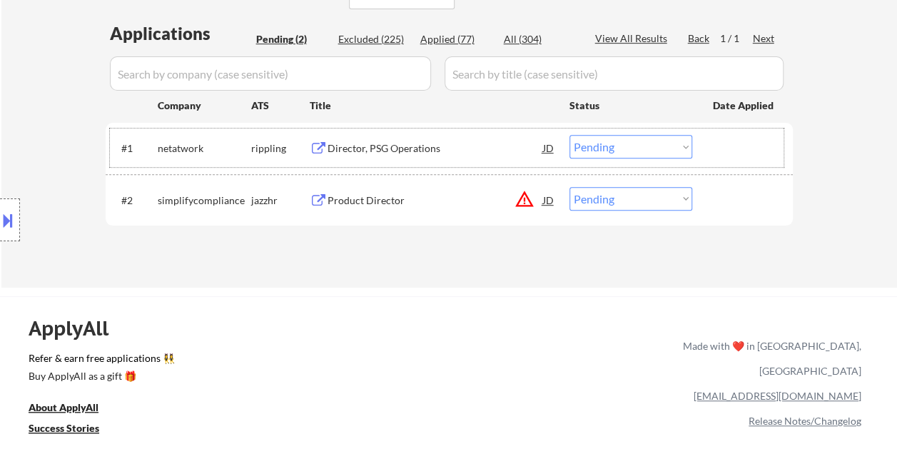
drag, startPoint x: 720, startPoint y: 152, endPoint x: 695, endPoint y: 153, distance: 25.0
click at [718, 152] on div at bounding box center [744, 148] width 63 height 26
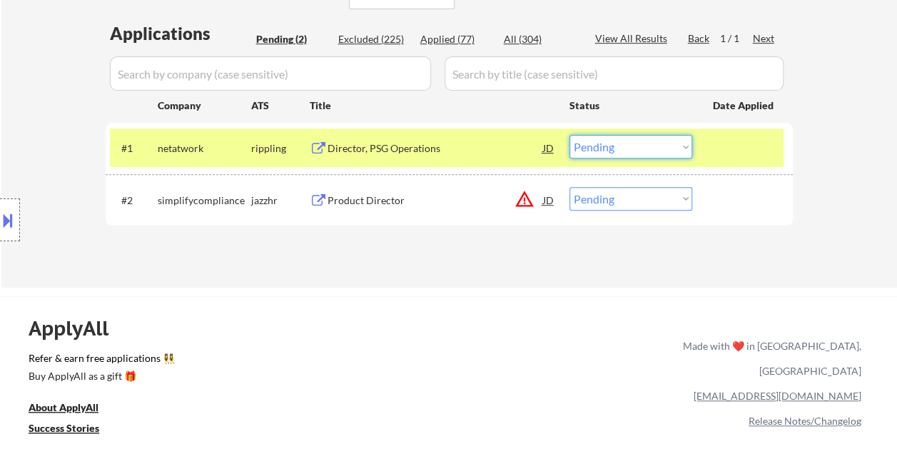
drag, startPoint x: 687, startPoint y: 150, endPoint x: 665, endPoint y: 160, distance: 23.6
click at [687, 150] on select "Choose an option... Pending Applied Excluded (Questions) Excluded (Expired) Exc…" at bounding box center [631, 147] width 123 height 24
click at [570, 135] on select "Choose an option... Pending Applied Excluded (Questions) Excluded (Expired) Exc…" at bounding box center [631, 147] width 123 height 24
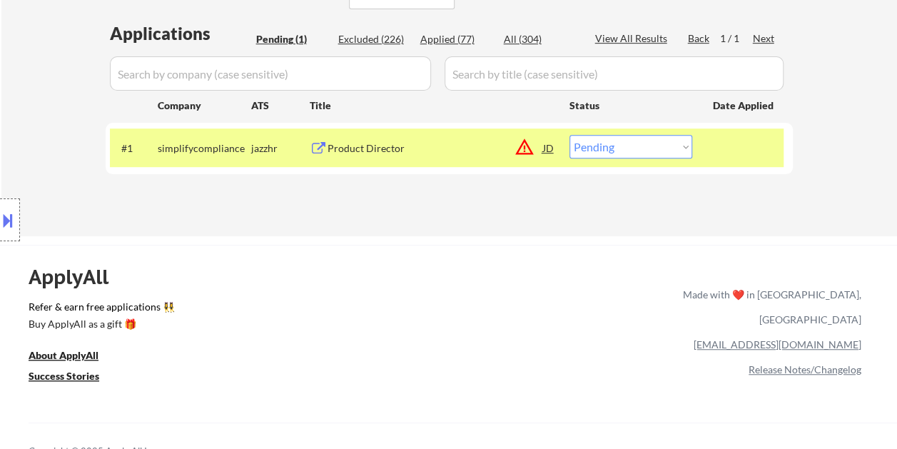
click at [735, 151] on div at bounding box center [744, 148] width 63 height 26
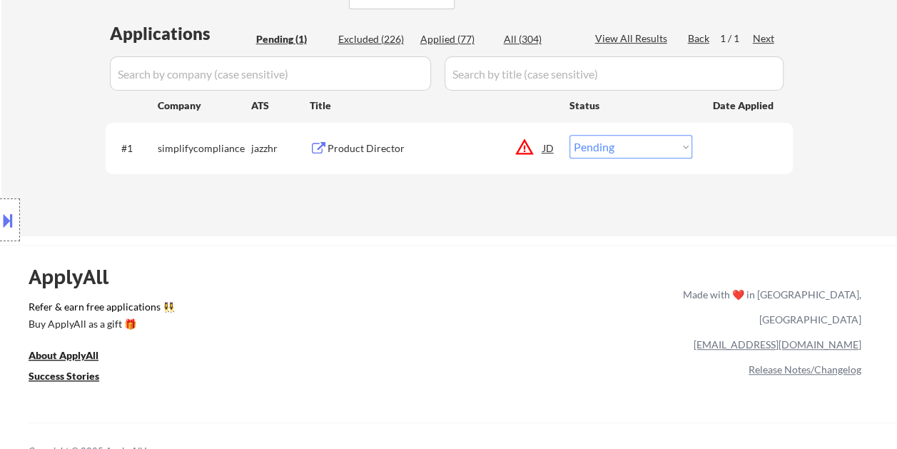
click at [731, 149] on div at bounding box center [744, 148] width 63 height 26
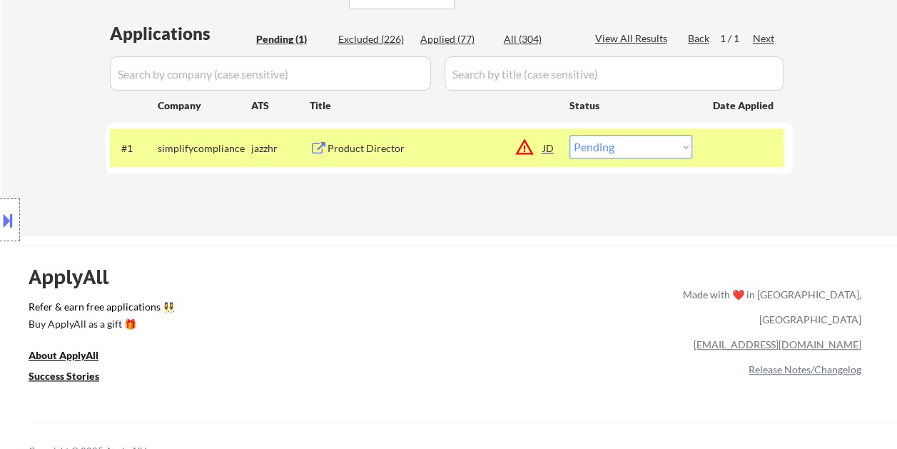
click at [465, 143] on div "Product Director" at bounding box center [436, 148] width 216 height 14
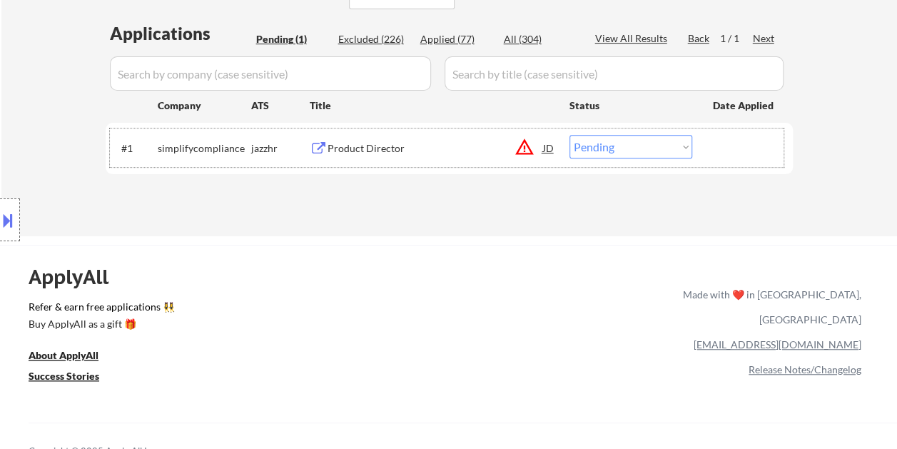
click at [735, 139] on div at bounding box center [744, 148] width 63 height 26
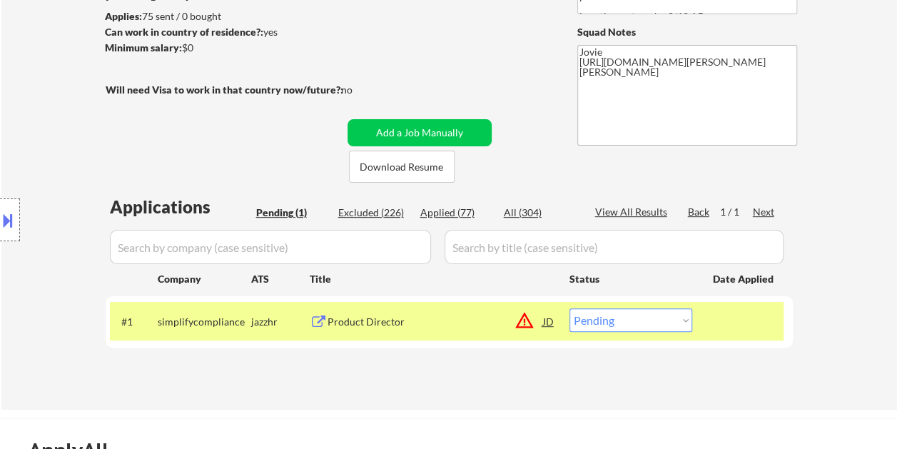
scroll to position [181, 0]
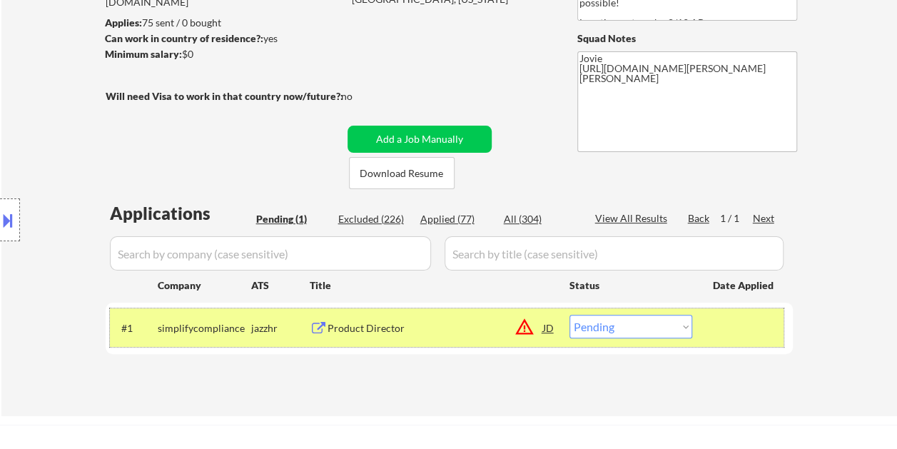
click at [278, 341] on div "#1 simplifycompliance jazzhr Product Director JD warning_amber Choose an option…" at bounding box center [447, 327] width 674 height 39
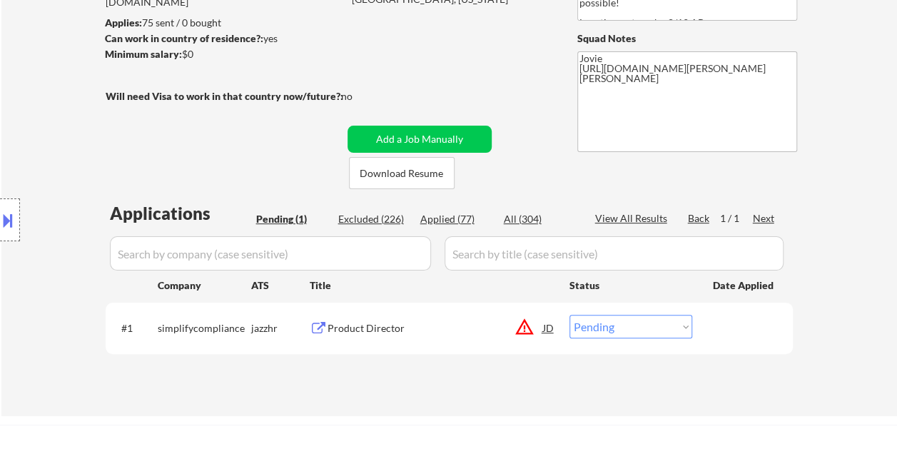
click at [266, 327] on div "jazzhr" at bounding box center [280, 328] width 59 height 14
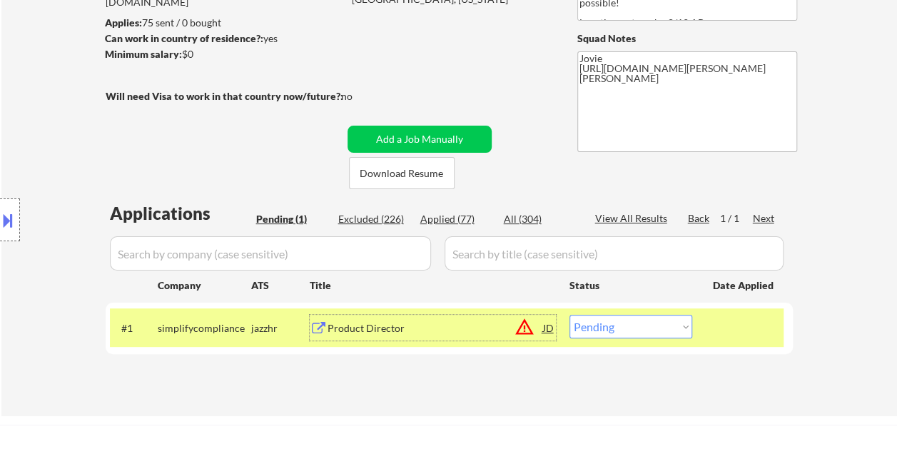
click at [434, 323] on div "Product Director" at bounding box center [436, 328] width 216 height 14
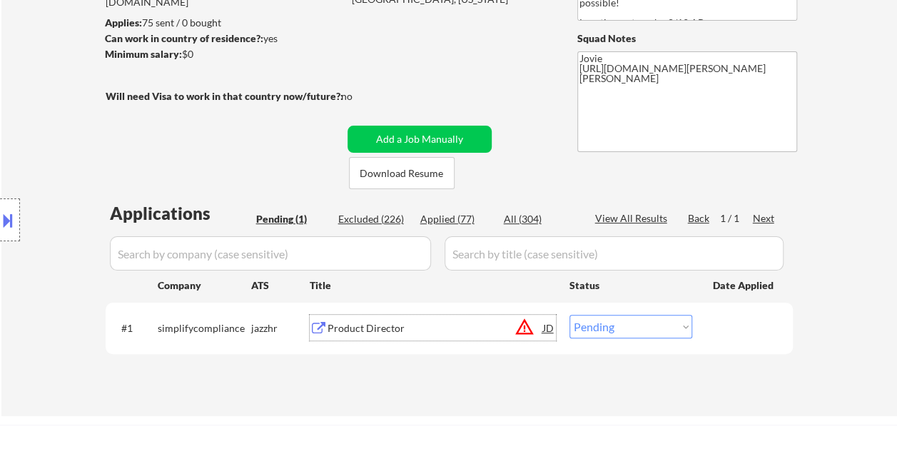
click at [543, 327] on div "JD" at bounding box center [549, 328] width 14 height 26
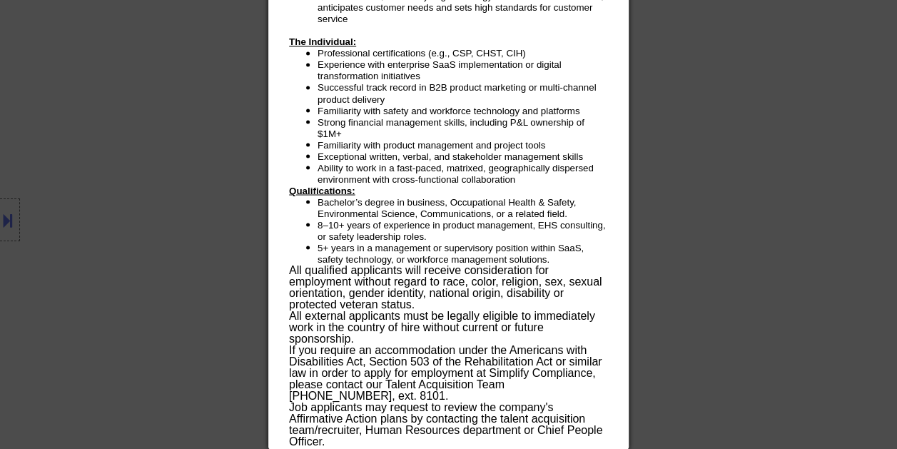
scroll to position [1249, 0]
click at [862, 129] on div at bounding box center [448, 224] width 897 height 449
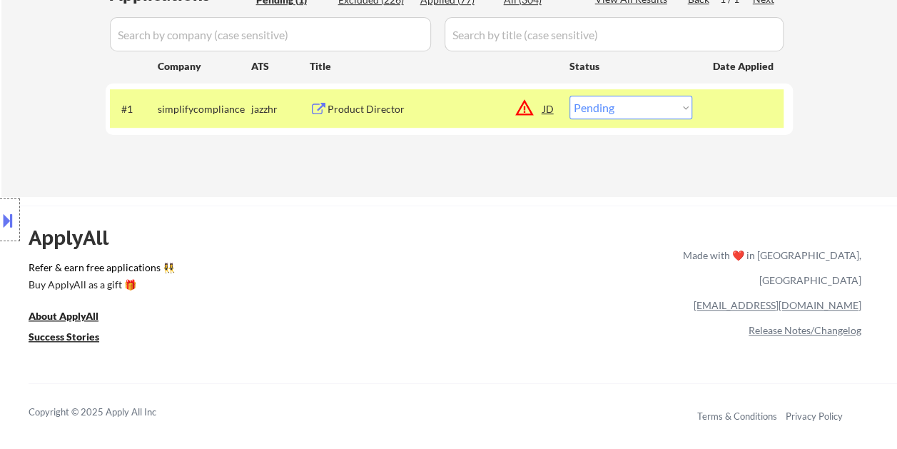
scroll to position [370, 0]
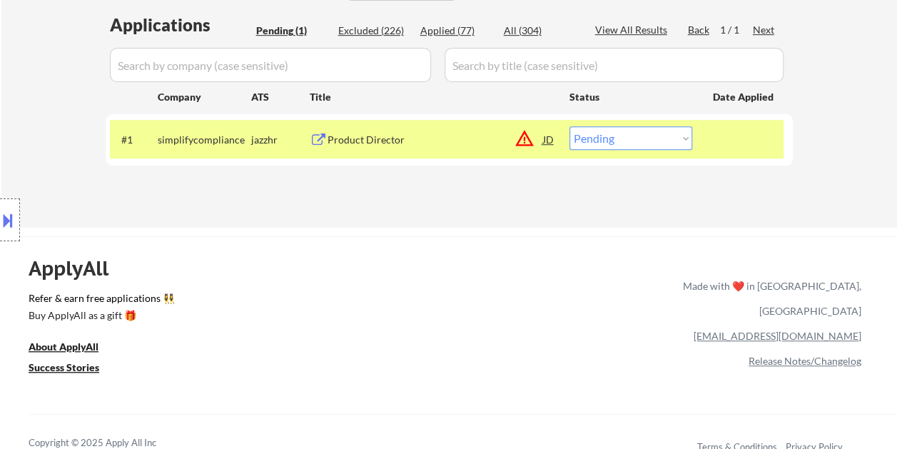
click at [674, 132] on select "Choose an option... Pending Applied Excluded (Questions) Excluded (Expired) Exc…" at bounding box center [631, 138] width 123 height 24
select select ""applied""
click at [570, 126] on select "Choose an option... Pending Applied Excluded (Questions) Excluded (Expired) Exc…" at bounding box center [631, 138] width 123 height 24
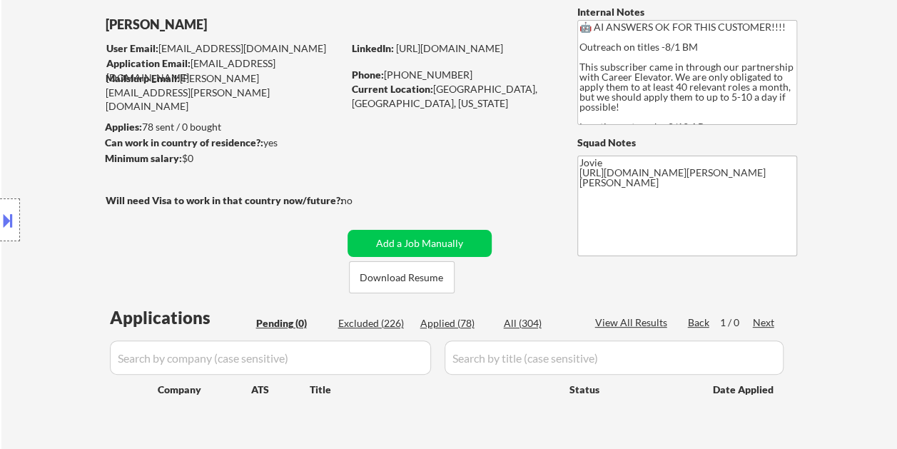
scroll to position [65, 0]
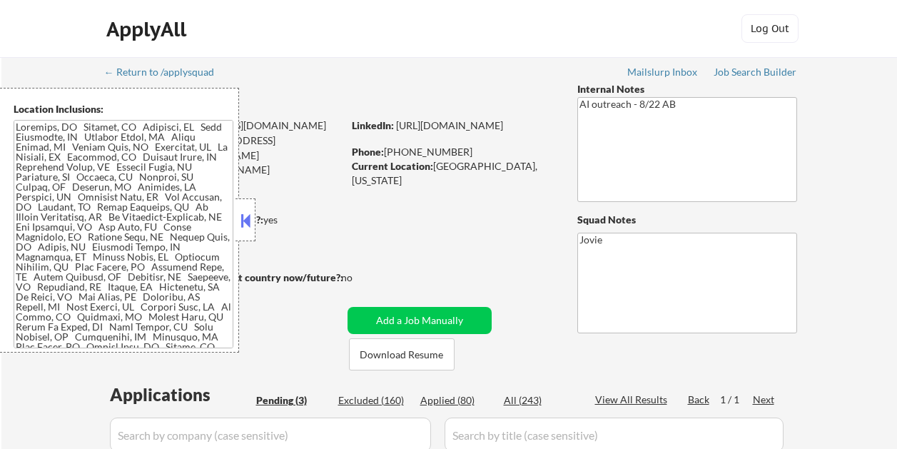
select select ""pending""
click at [246, 211] on button at bounding box center [246, 220] width 16 height 21
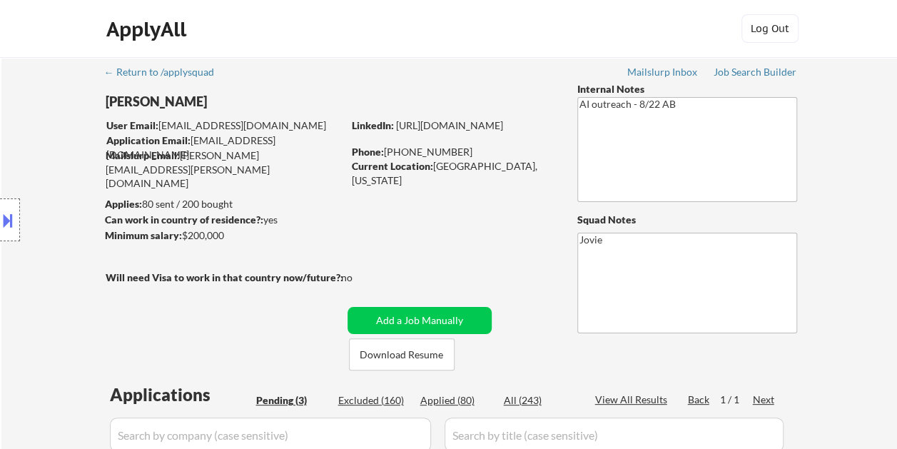
click at [463, 47] on div "ApplyAll Log Out" at bounding box center [449, 32] width 714 height 36
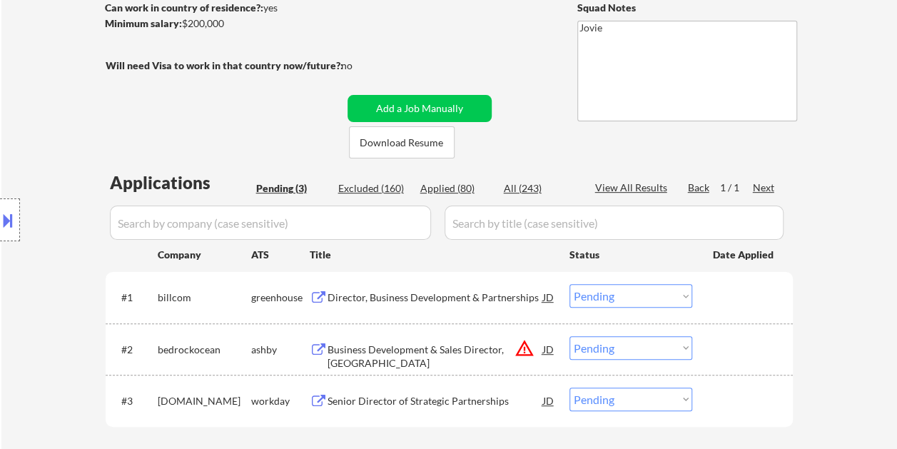
scroll to position [214, 0]
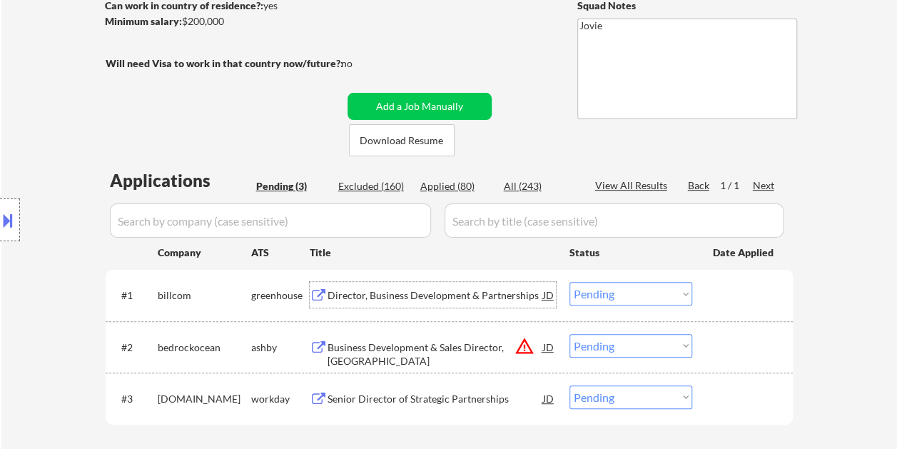
click at [456, 295] on div "Director, Business Development & Partnerships" at bounding box center [436, 295] width 216 height 14
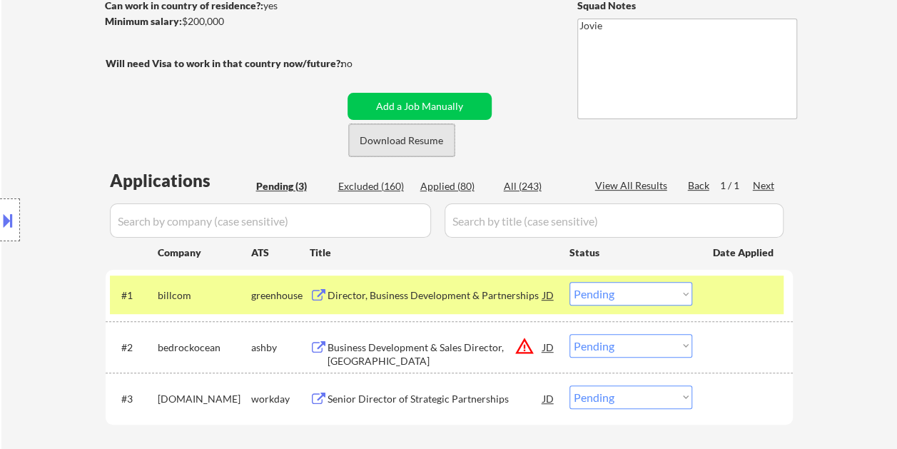
click at [401, 135] on button "Download Resume" at bounding box center [402, 140] width 106 height 32
click at [11, 222] on button at bounding box center [8, 220] width 16 height 24
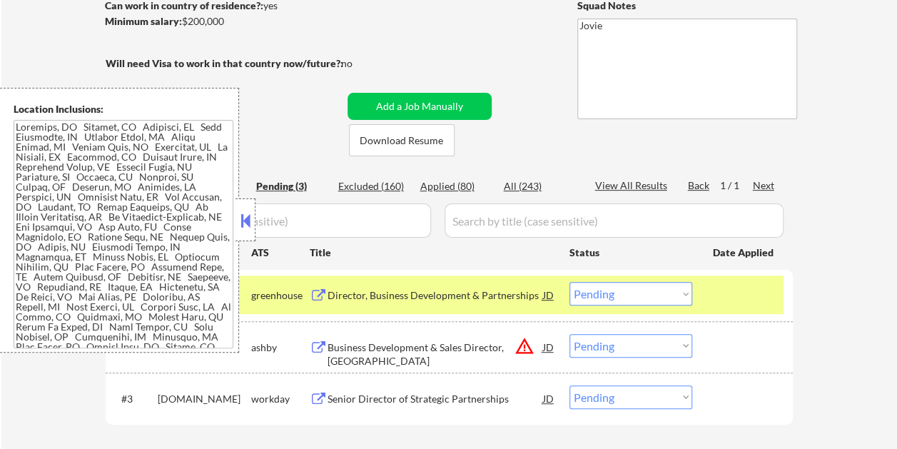
click at [242, 220] on button at bounding box center [246, 220] width 16 height 21
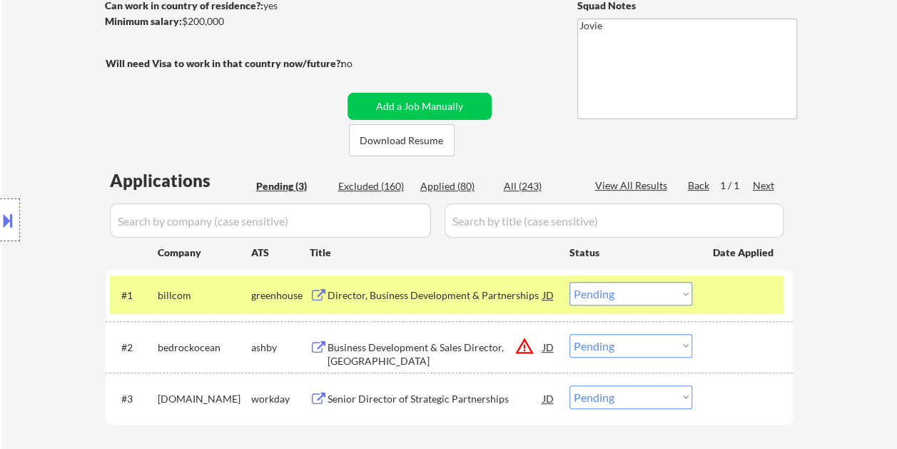
click at [361, 293] on div "Director, Business Development & Partnerships" at bounding box center [436, 295] width 216 height 14
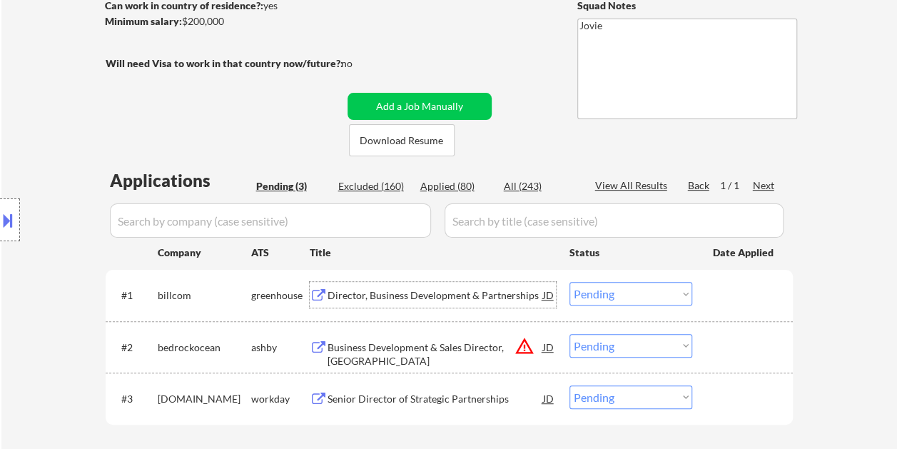
click at [14, 222] on button at bounding box center [8, 220] width 16 height 24
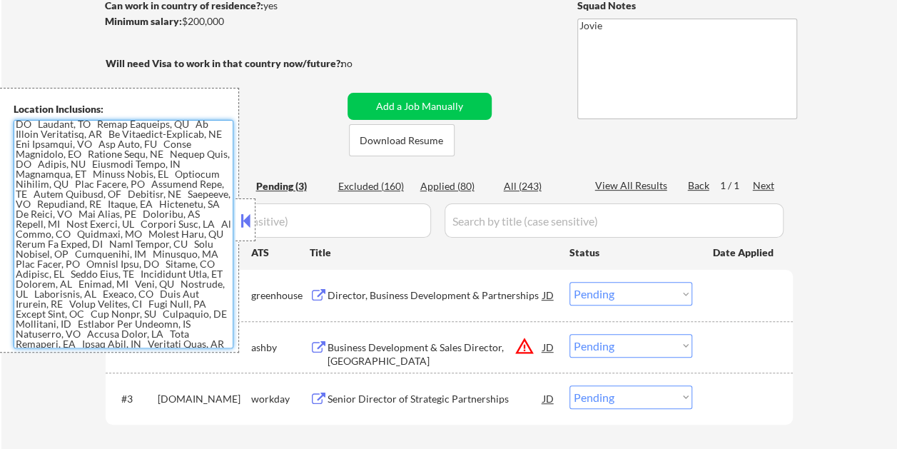
scroll to position [89, 0]
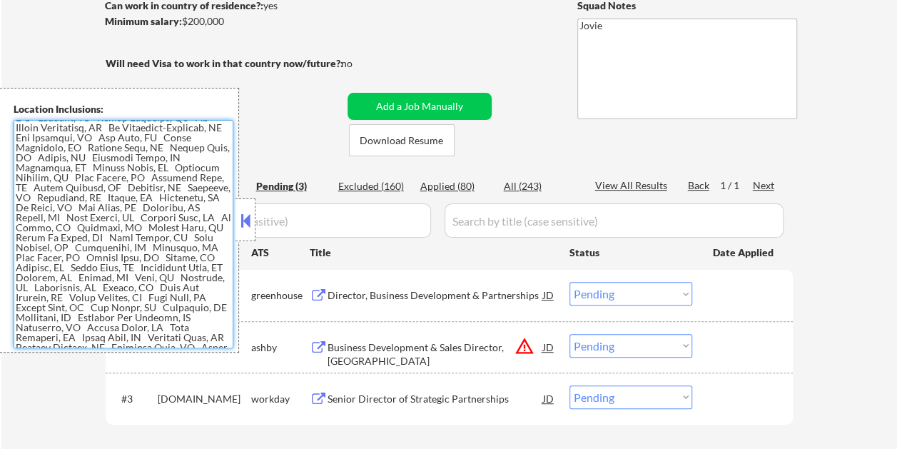
click at [248, 218] on button at bounding box center [246, 220] width 16 height 21
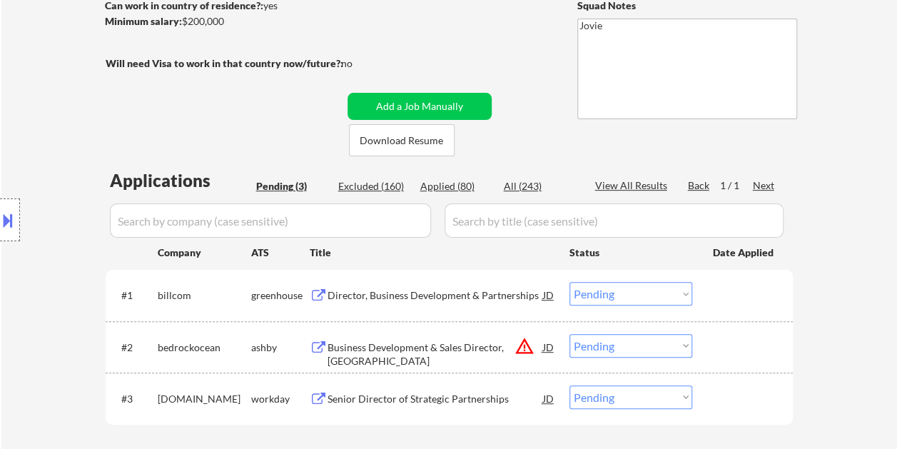
click at [9, 226] on button at bounding box center [8, 220] width 16 height 24
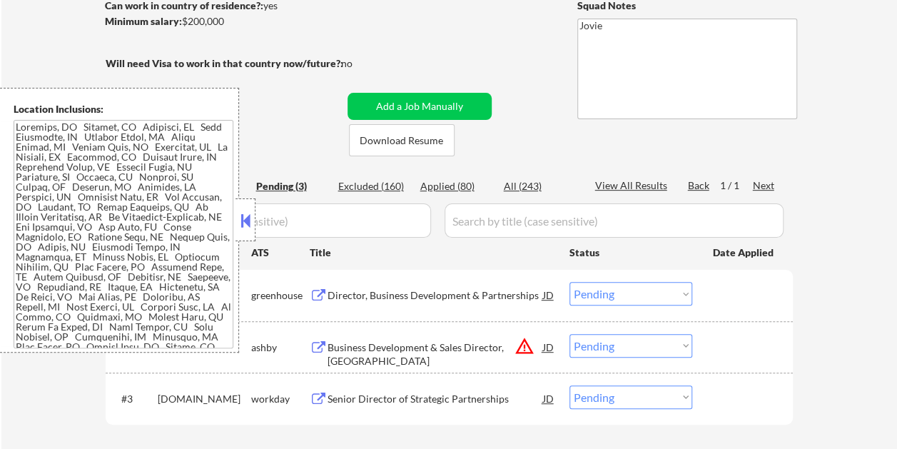
scroll to position [547, 0]
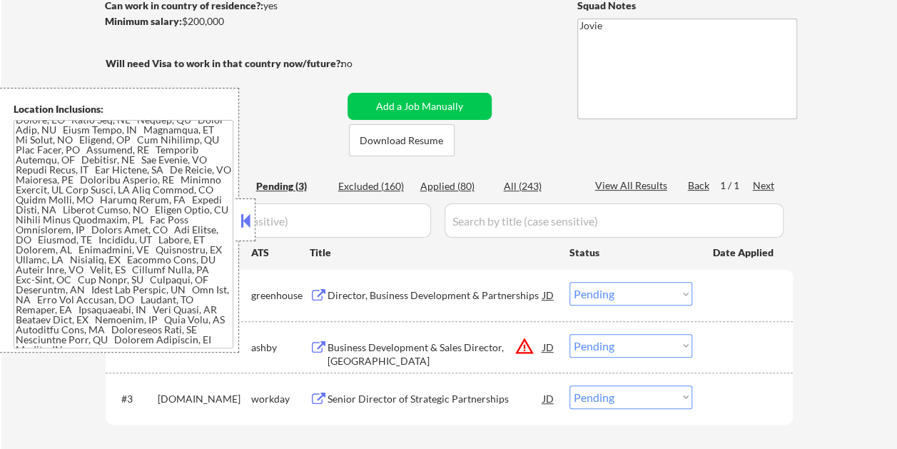
click at [254, 213] on div at bounding box center [246, 219] width 20 height 43
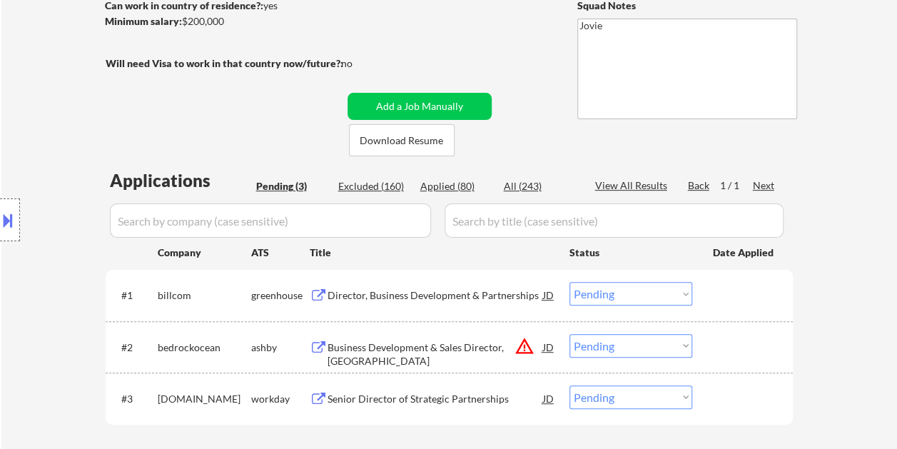
click at [685, 295] on select "Choose an option... Pending Applied Excluded (Questions) Excluded (Expired) Exc…" at bounding box center [631, 294] width 123 height 24
click at [570, 282] on select "Choose an option... Pending Applied Excluded (Questions) Excluded (Expired) Exc…" at bounding box center [631, 294] width 123 height 24
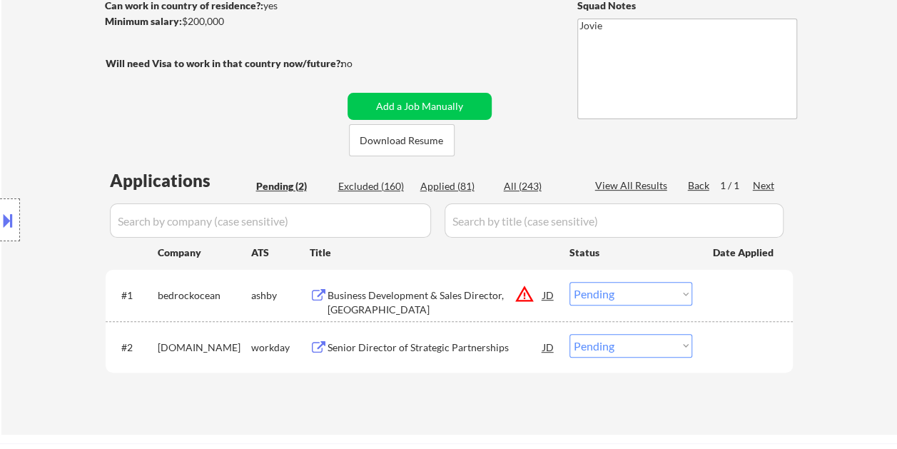
click at [480, 58] on div "← Return to /applysquad Mailslurp Inbox Job Search Builder Bradley Juhasz User …" at bounding box center [450, 133] width 713 height 580
click at [713, 287] on div at bounding box center [744, 295] width 63 height 26
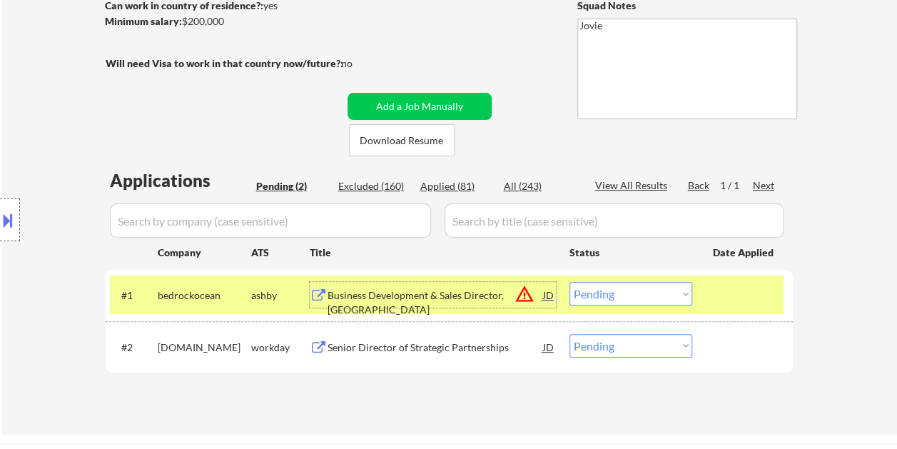
click at [489, 301] on div "Business Development & Sales Director, Europe" at bounding box center [436, 302] width 216 height 28
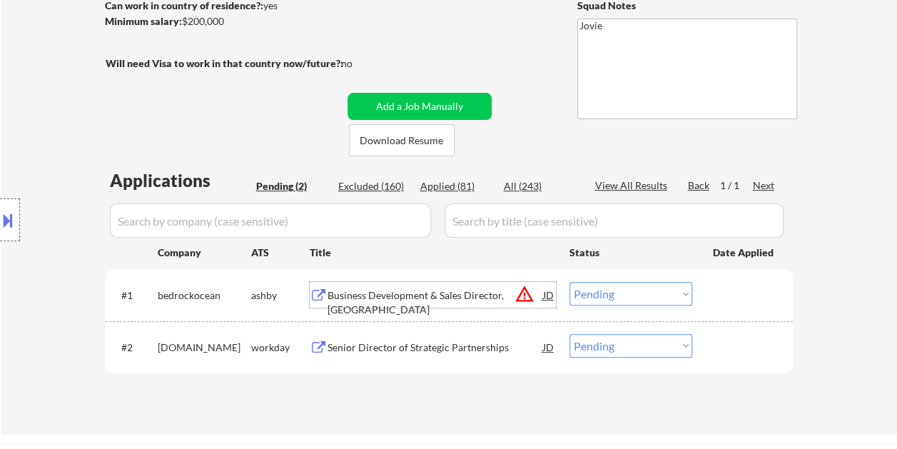
click at [693, 298] on div "#1 bedrockocean ashby Business Development & Sales Director, Europe JD warning_…" at bounding box center [447, 295] width 674 height 39
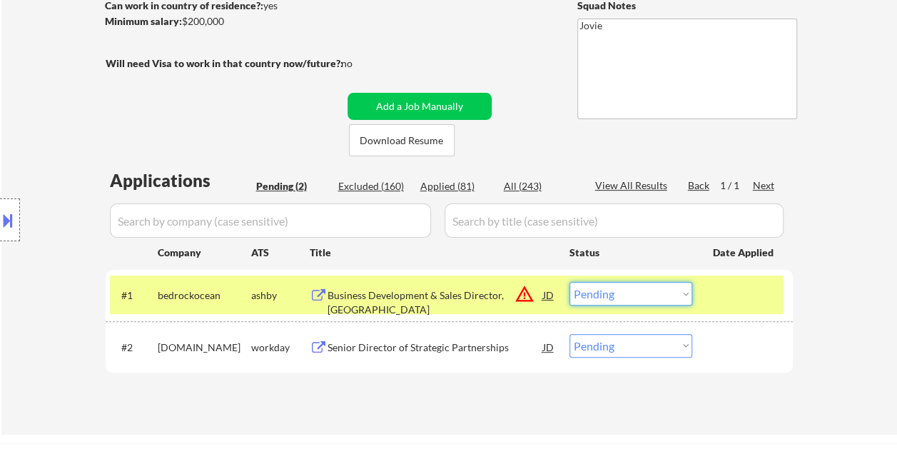
click at [684, 298] on select "Choose an option... Pending Applied Excluded (Questions) Excluded (Expired) Exc…" at bounding box center [631, 294] width 123 height 24
click at [570, 282] on select "Choose an option... Pending Applied Excluded (Questions) Excluded (Expired) Exc…" at bounding box center [631, 294] width 123 height 24
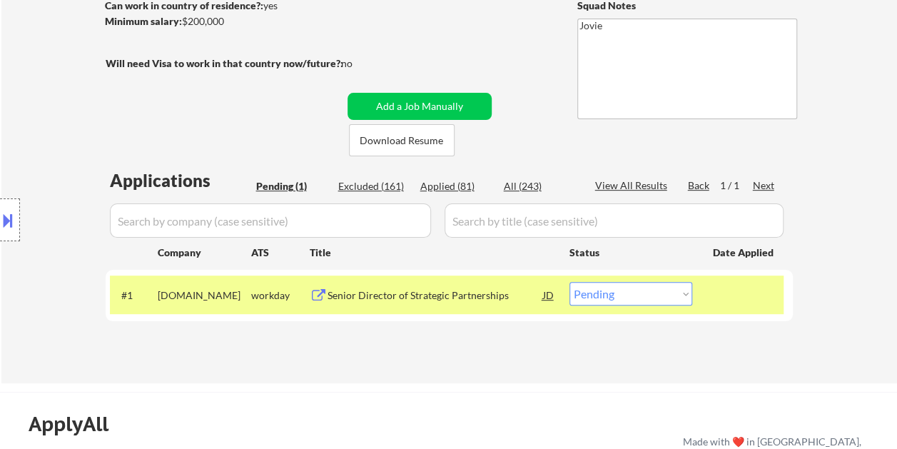
click at [770, 301] on div at bounding box center [744, 295] width 63 height 26
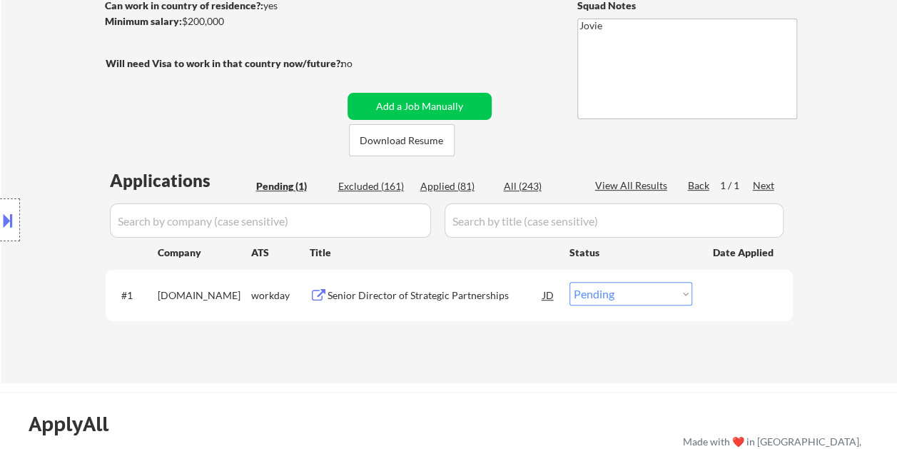
click at [773, 283] on div at bounding box center [744, 295] width 63 height 26
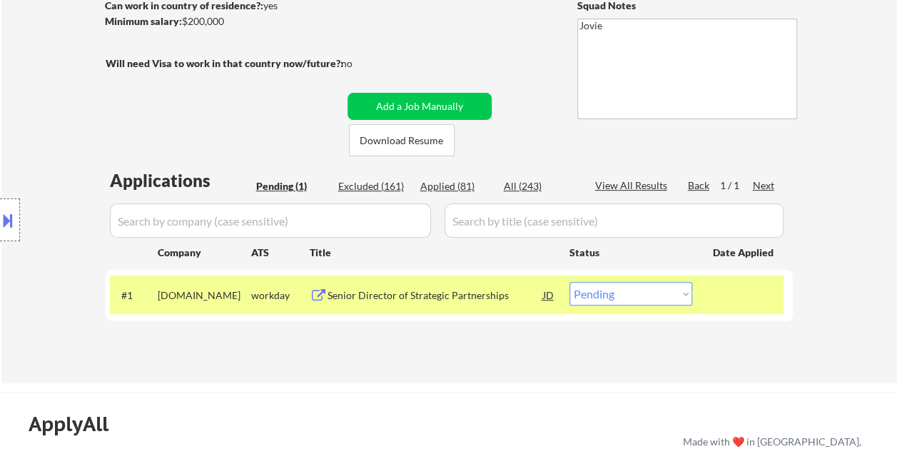
click at [455, 289] on div "Senior Director of Strategic Partnerships" at bounding box center [436, 295] width 216 height 14
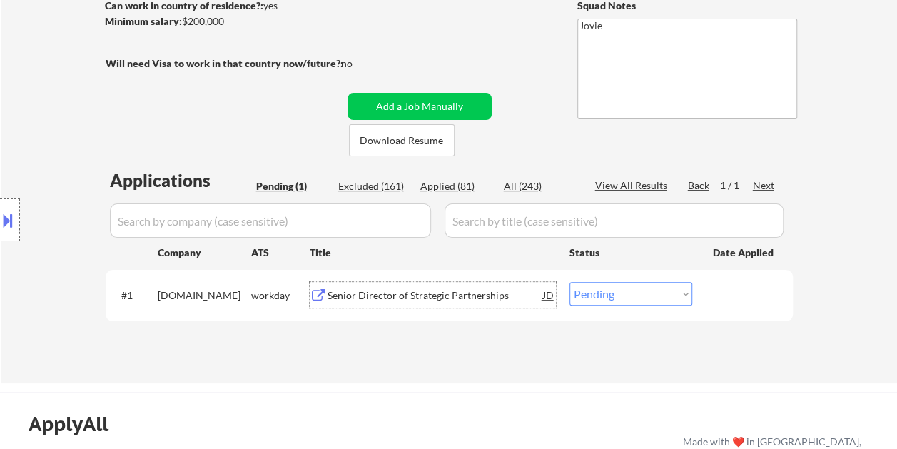
drag, startPoint x: 768, startPoint y: 290, endPoint x: 694, endPoint y: 299, distance: 74.1
click at [761, 292] on div at bounding box center [744, 295] width 63 height 26
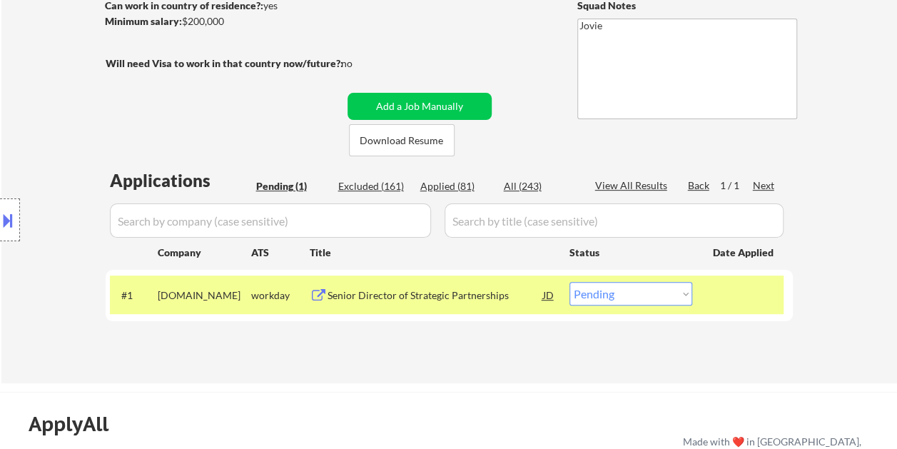
click at [675, 300] on select "Choose an option... Pending Applied Excluded (Questions) Excluded (Expired) Exc…" at bounding box center [631, 294] width 123 height 24
select select ""excluded__bad_match_""
click at [570, 282] on select "Choose an option... Pending Applied Excluded (Questions) Excluded (Expired) Exc…" at bounding box center [631, 294] width 123 height 24
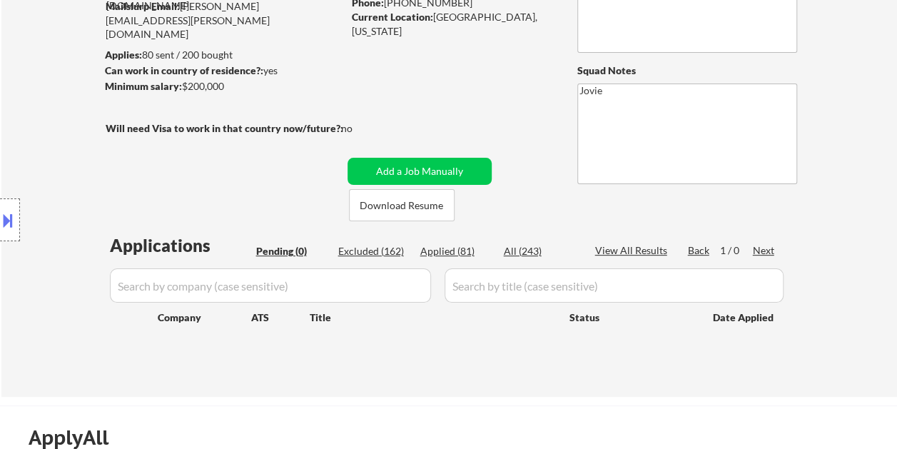
scroll to position [143, 0]
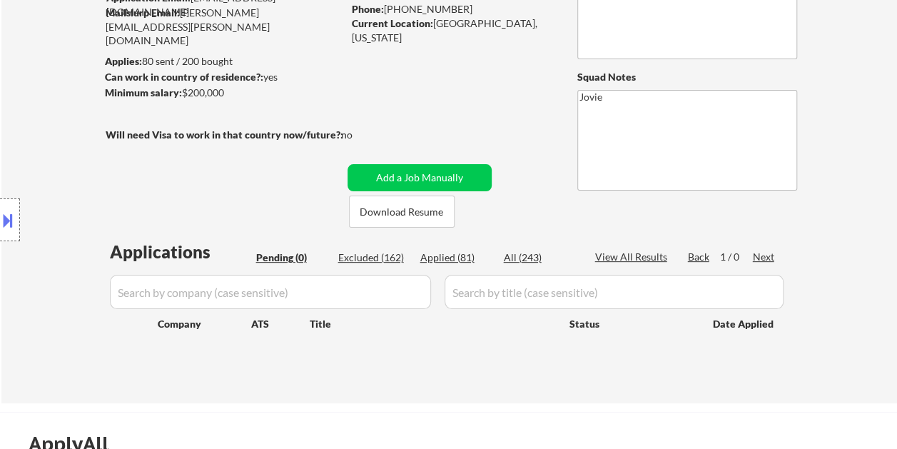
click at [463, 260] on div "Applied (81)" at bounding box center [456, 258] width 71 height 14
click at [452, 256] on div "Applied (81)" at bounding box center [456, 258] width 71 height 14
select select ""applied""
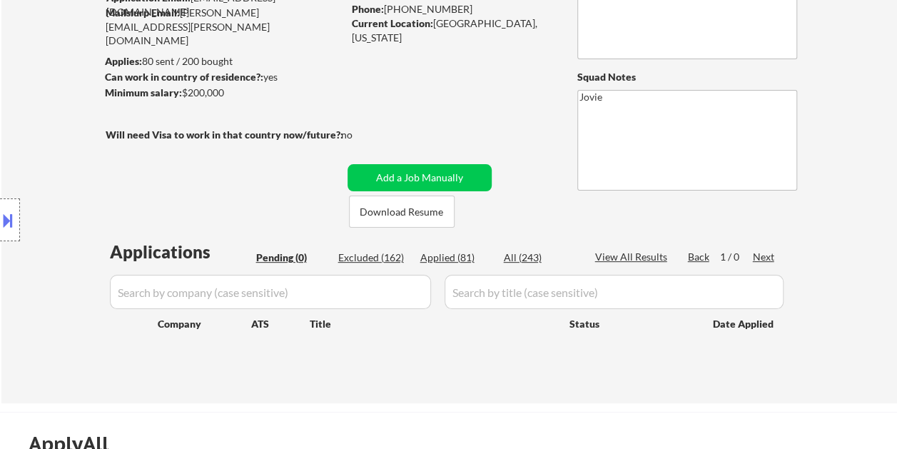
select select ""applied""
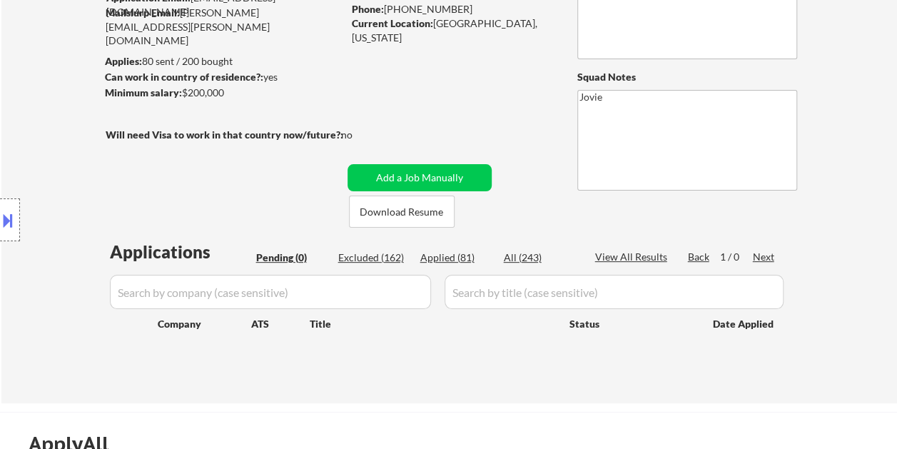
select select ""applied""
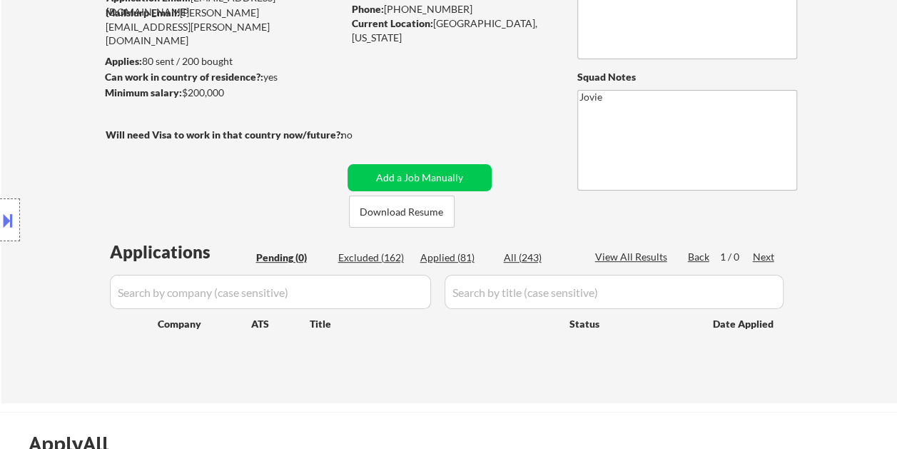
select select ""applied""
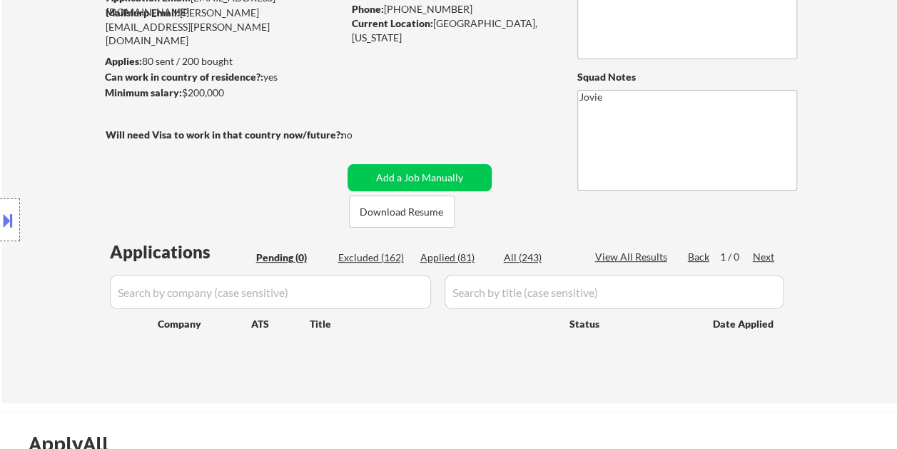
select select ""applied""
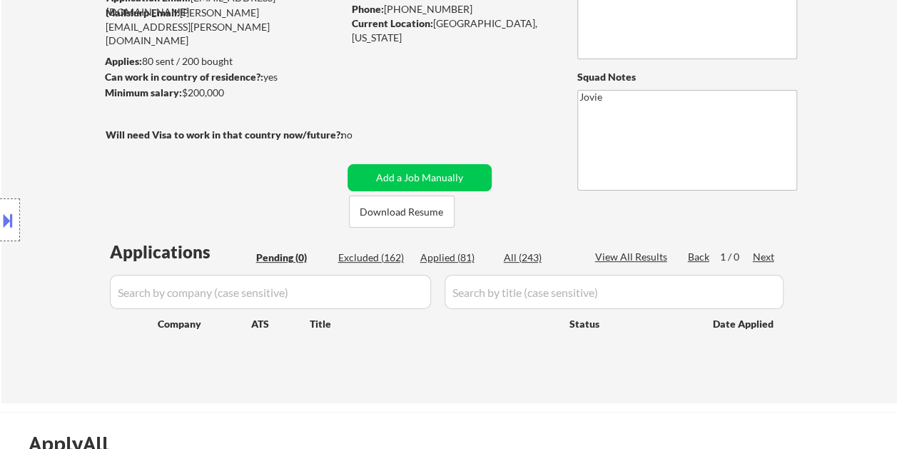
select select ""applied""
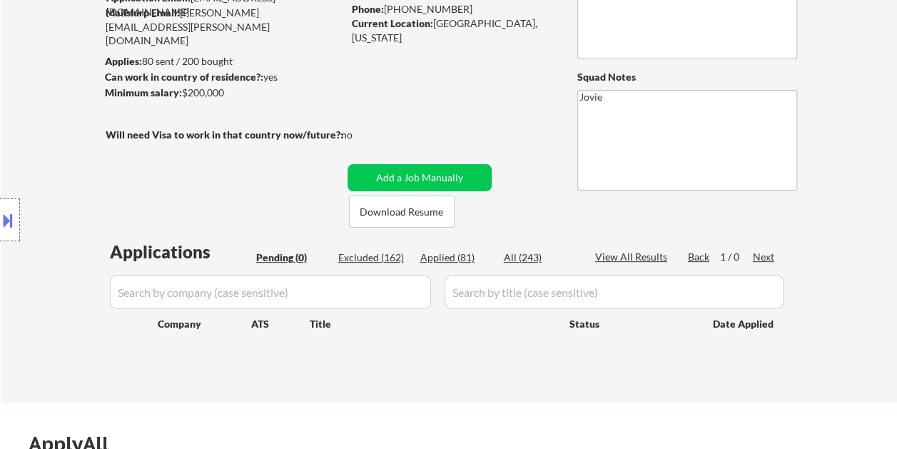
select select ""applied""
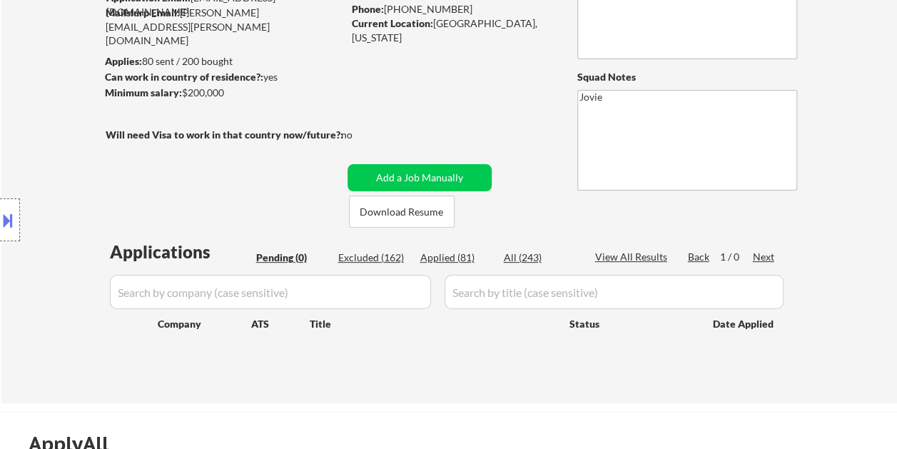
select select ""applied""
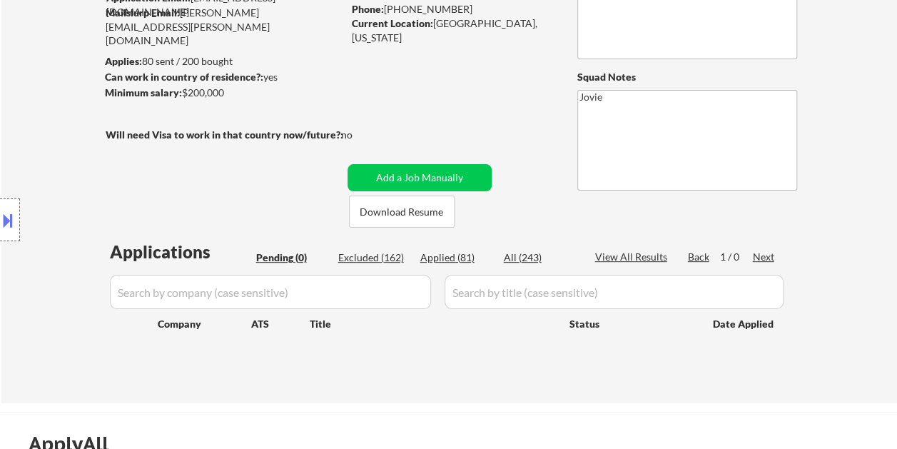
select select ""applied""
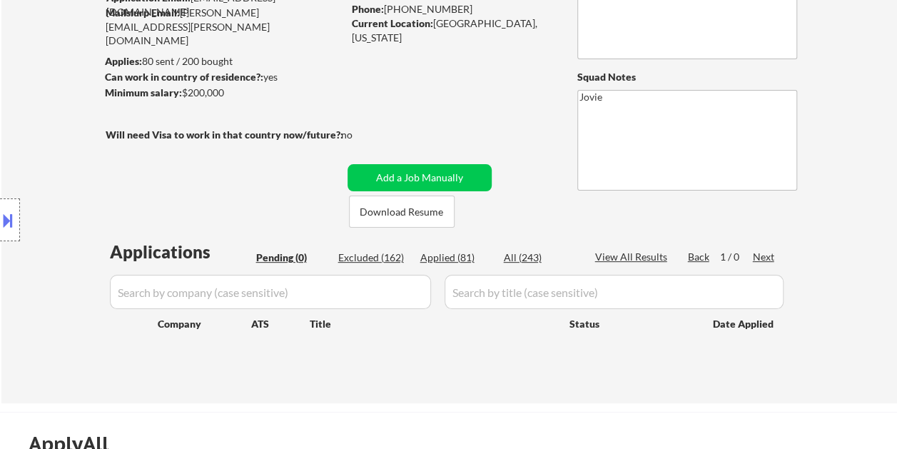
select select ""applied""
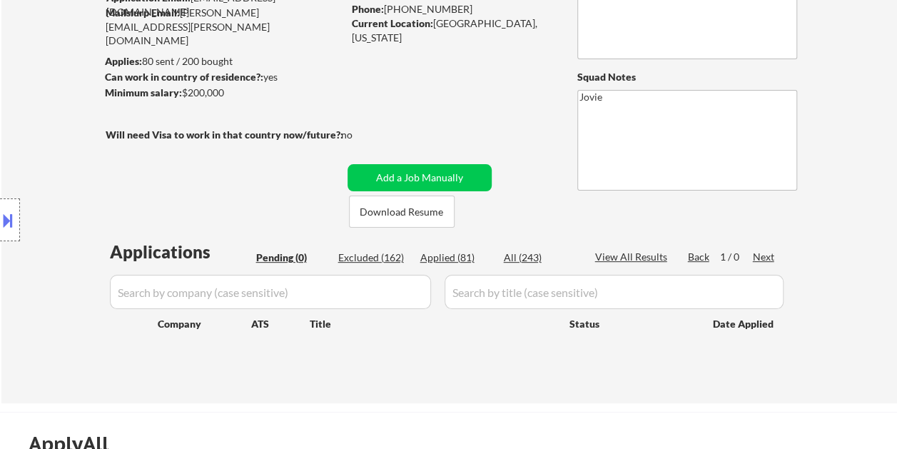
select select ""applied""
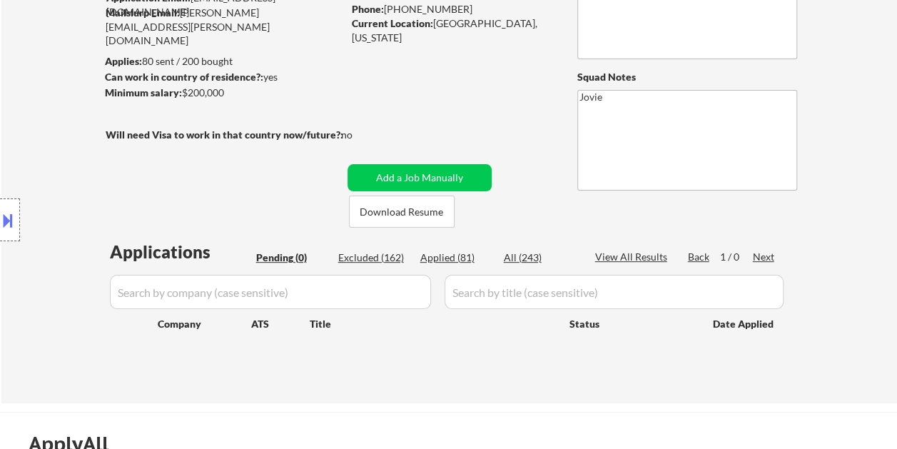
select select ""applied""
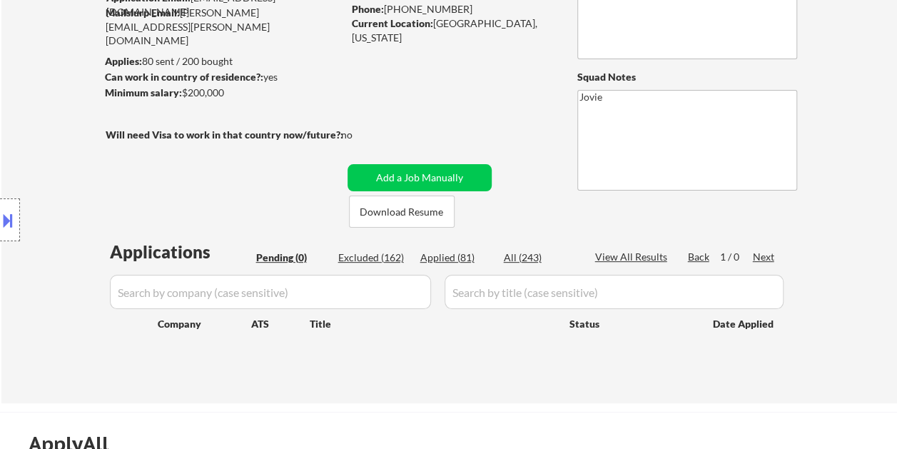
select select ""applied""
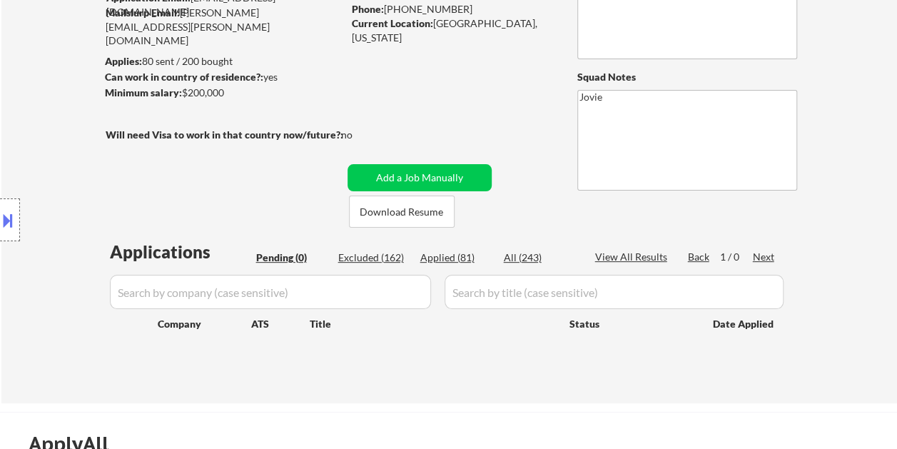
select select ""applied""
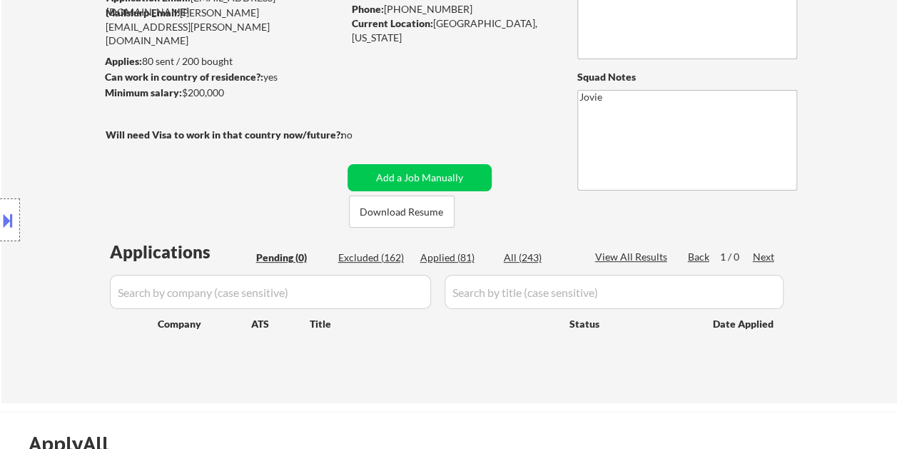
select select ""applied""
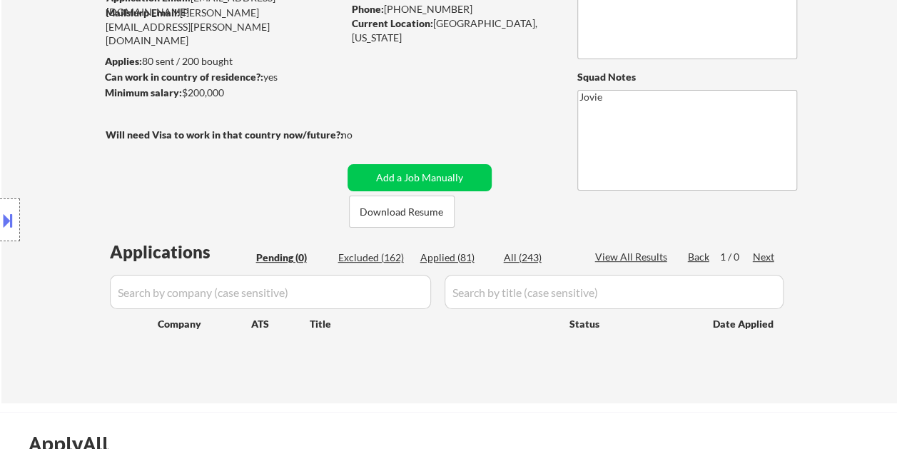
select select ""applied""
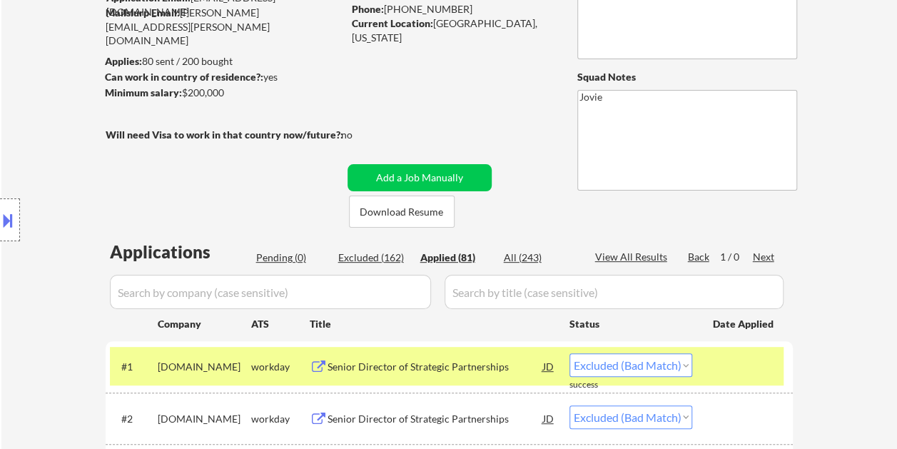
select select ""applied""
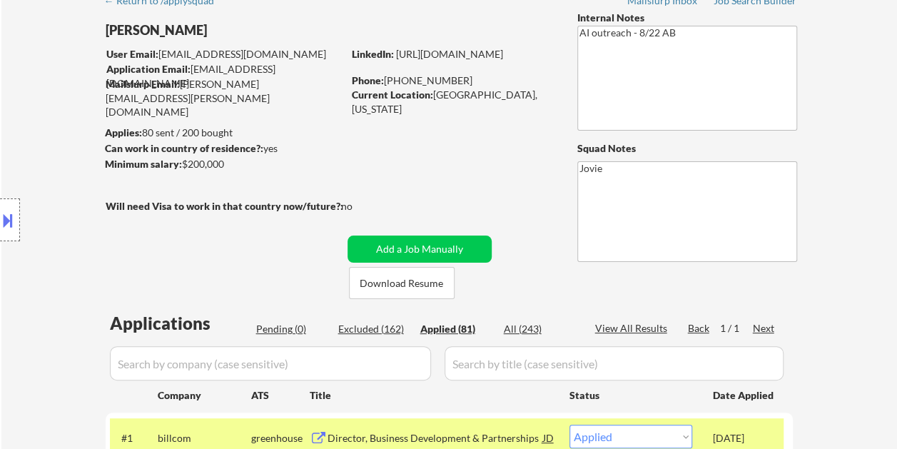
scroll to position [214, 0]
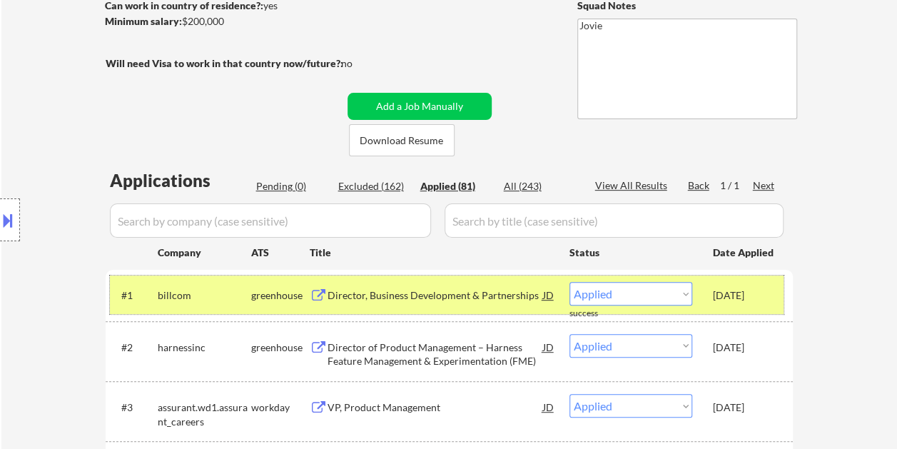
click at [768, 307] on div "Sep 20, 2025" at bounding box center [744, 295] width 63 height 26
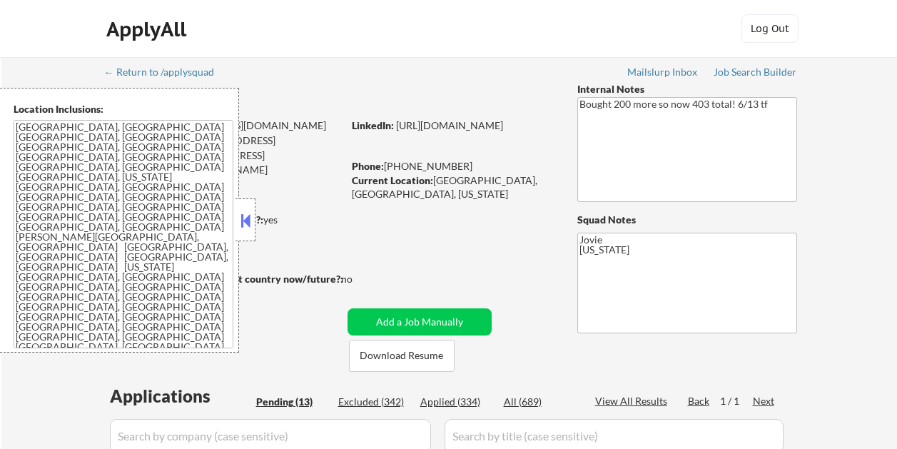
select select ""pending""
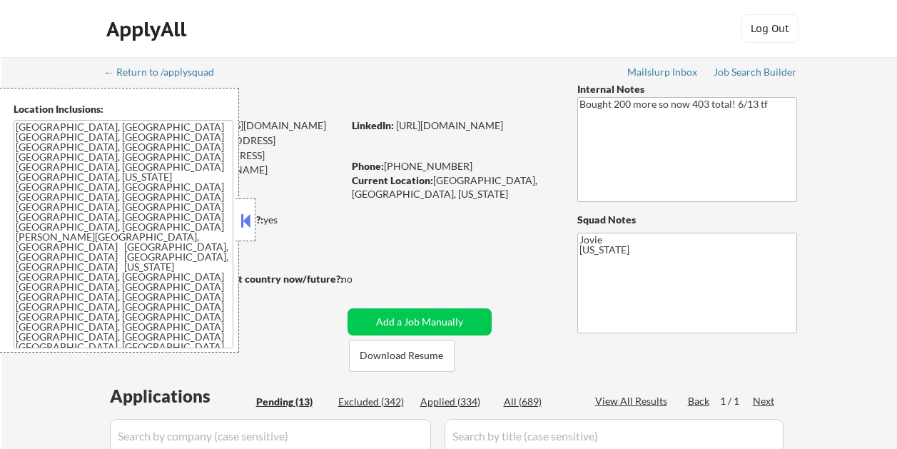
select select ""pending""
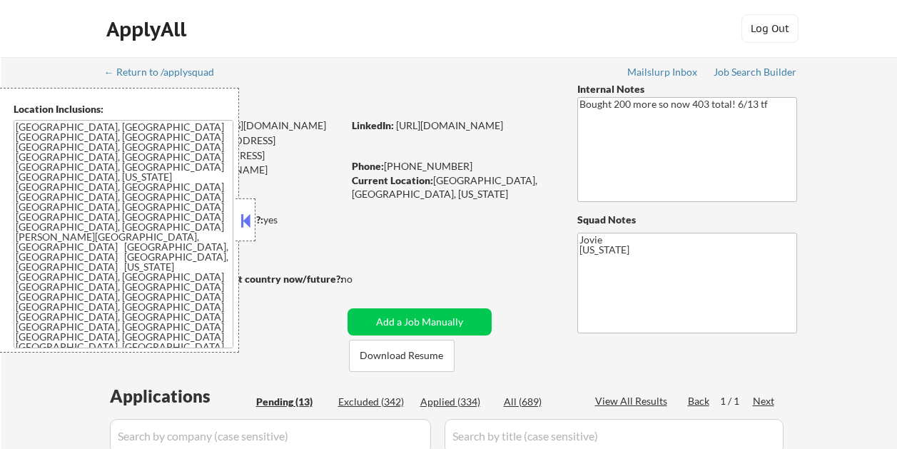
select select ""pending""
click at [247, 218] on button at bounding box center [246, 220] width 16 height 21
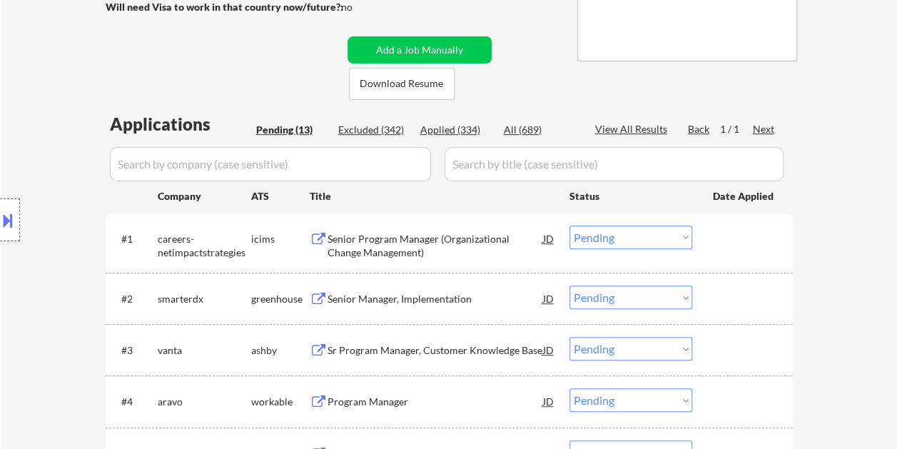
scroll to position [286, 0]
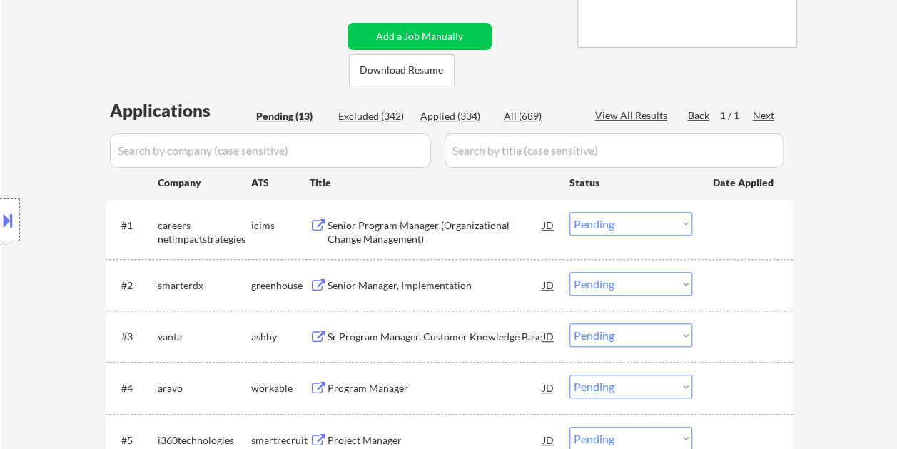
click at [426, 287] on div "Senior Manager, Implementation" at bounding box center [436, 285] width 216 height 14
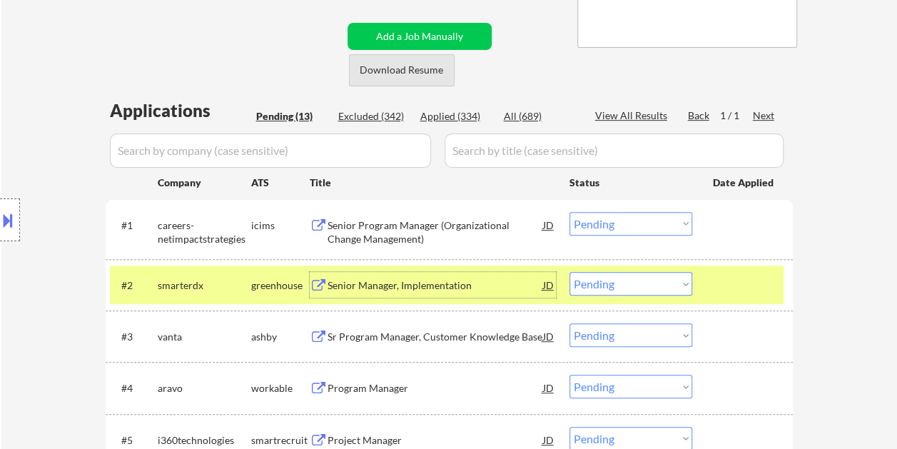
click at [416, 60] on button "Download Resume" at bounding box center [402, 70] width 106 height 32
click at [665, 281] on select "Choose an option... Pending Applied Excluded (Questions) Excluded (Expired) Exc…" at bounding box center [631, 284] width 123 height 24
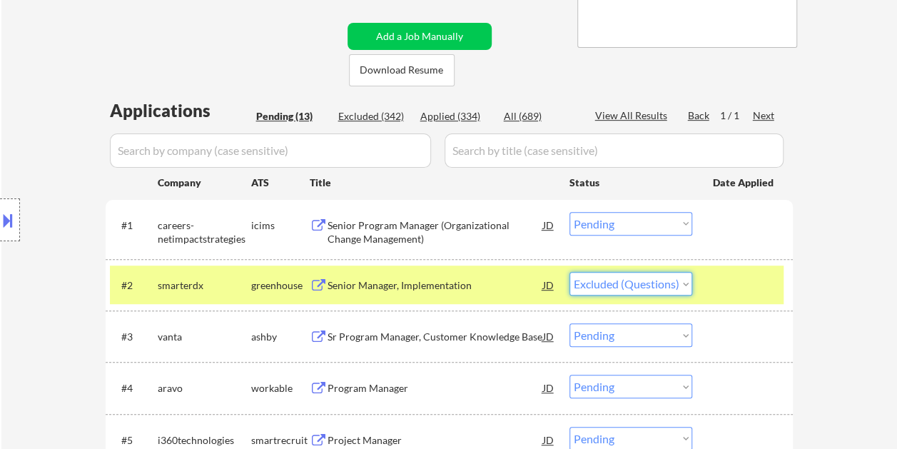
click at [570, 272] on select "Choose an option... Pending Applied Excluded (Questions) Excluded (Expired) Exc…" at bounding box center [631, 284] width 123 height 24
select select ""pending""
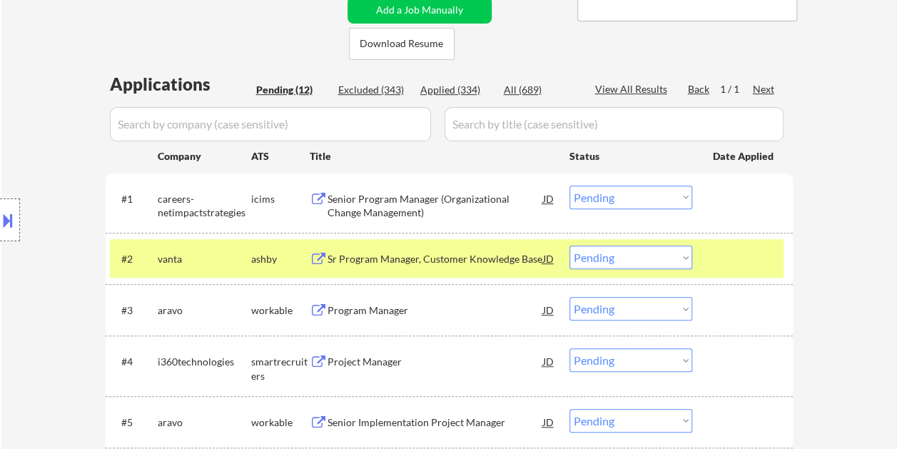
scroll to position [343, 0]
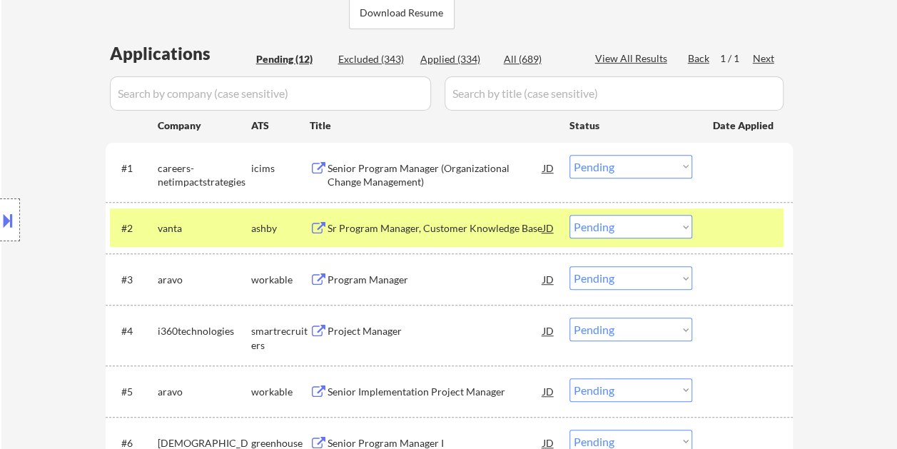
drag, startPoint x: 741, startPoint y: 236, endPoint x: 589, endPoint y: 229, distance: 152.2
click at [741, 236] on div at bounding box center [744, 228] width 63 height 26
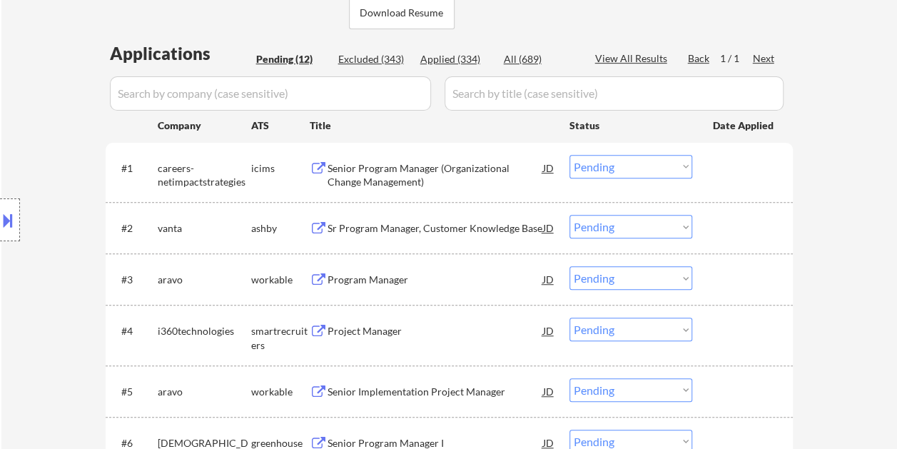
click at [740, 228] on div at bounding box center [744, 228] width 63 height 26
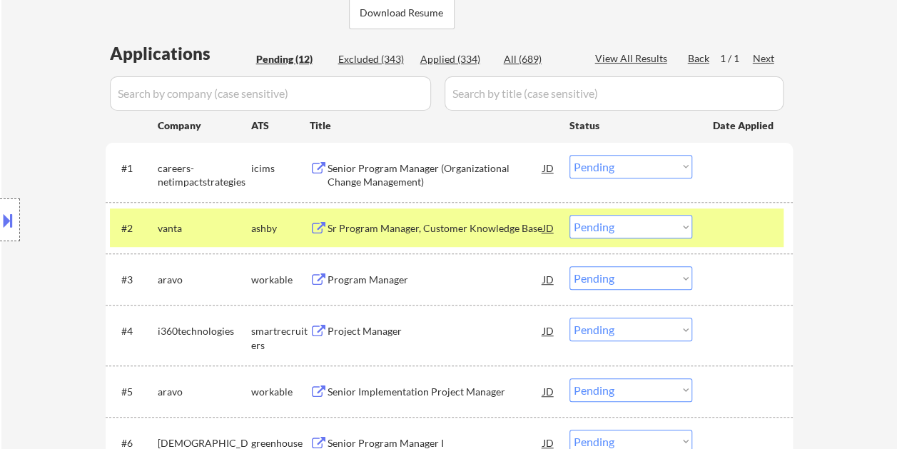
click at [481, 229] on div "Sr Program Manager, Customer Knowledge Base" at bounding box center [436, 228] width 216 height 14
